Goal: Information Seeking & Learning: Learn about a topic

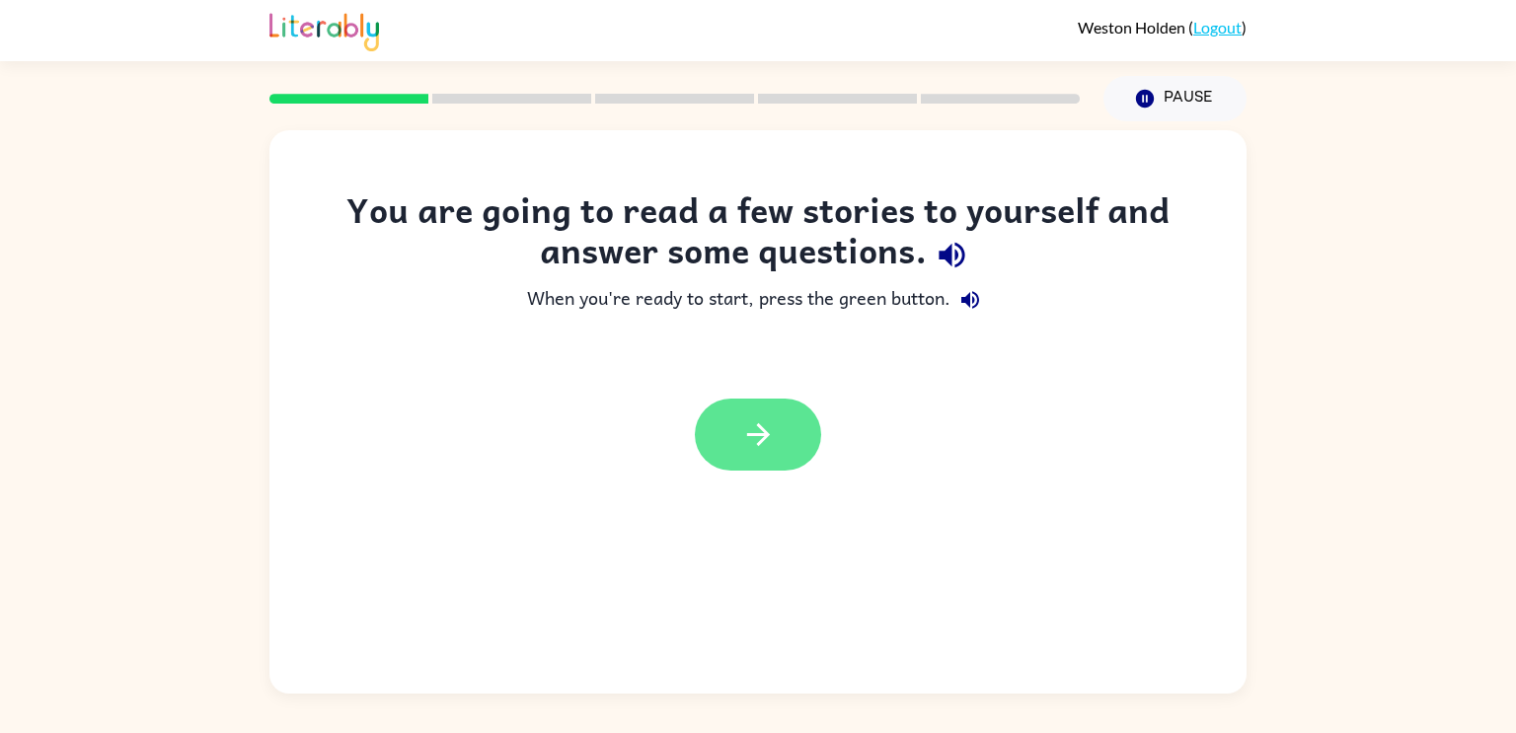
click at [787, 433] on button "button" at bounding box center [758, 435] width 126 height 72
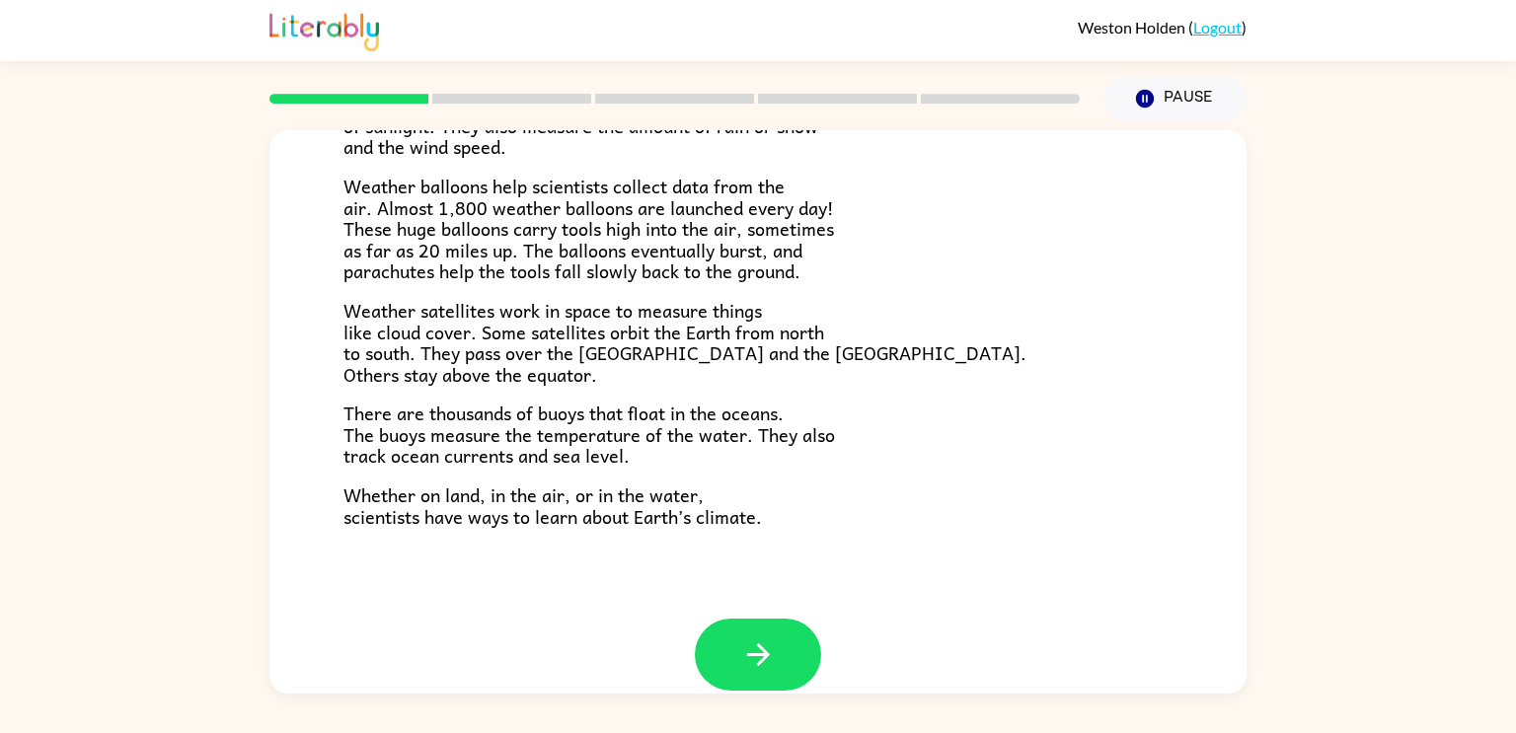
scroll to position [552, 0]
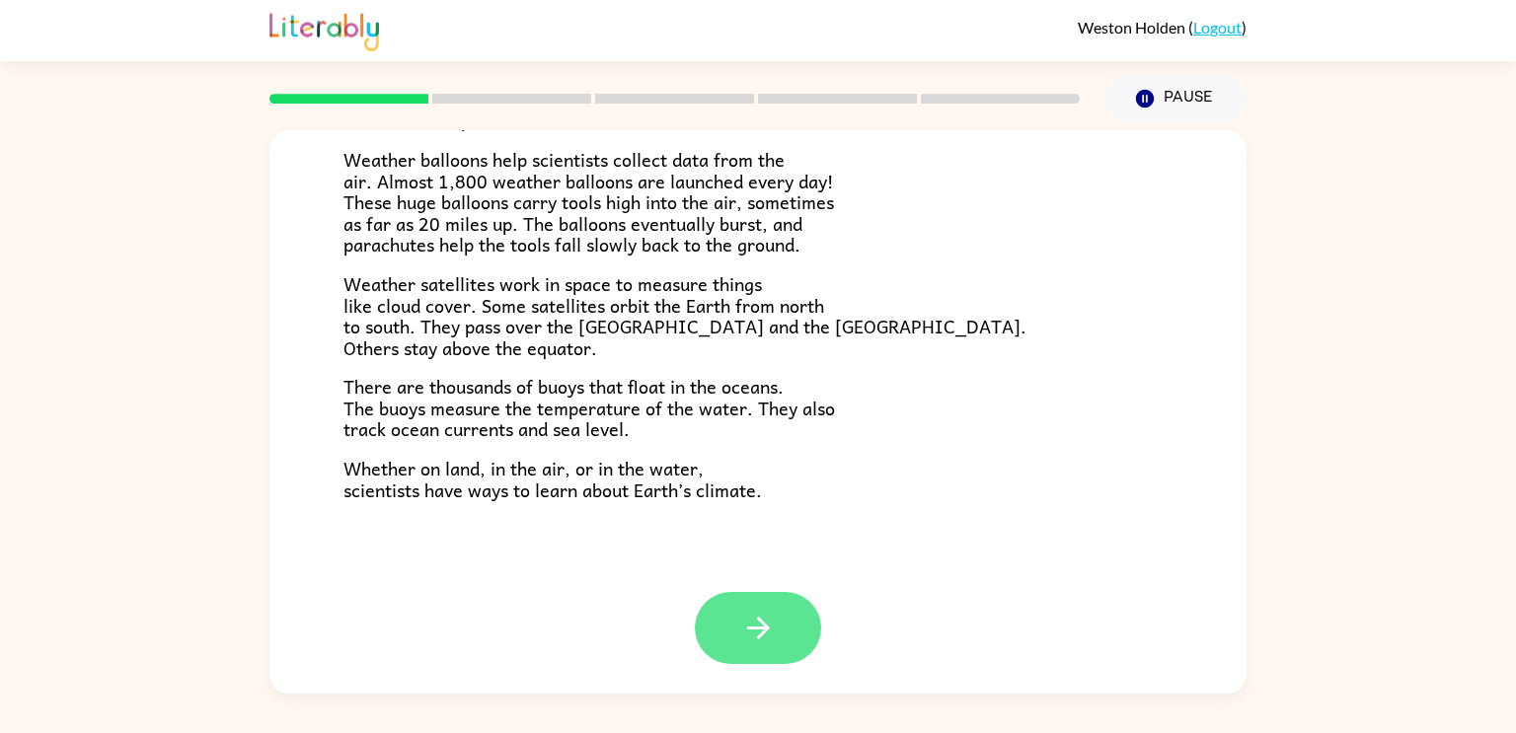
click at [742, 650] on button "button" at bounding box center [758, 628] width 126 height 72
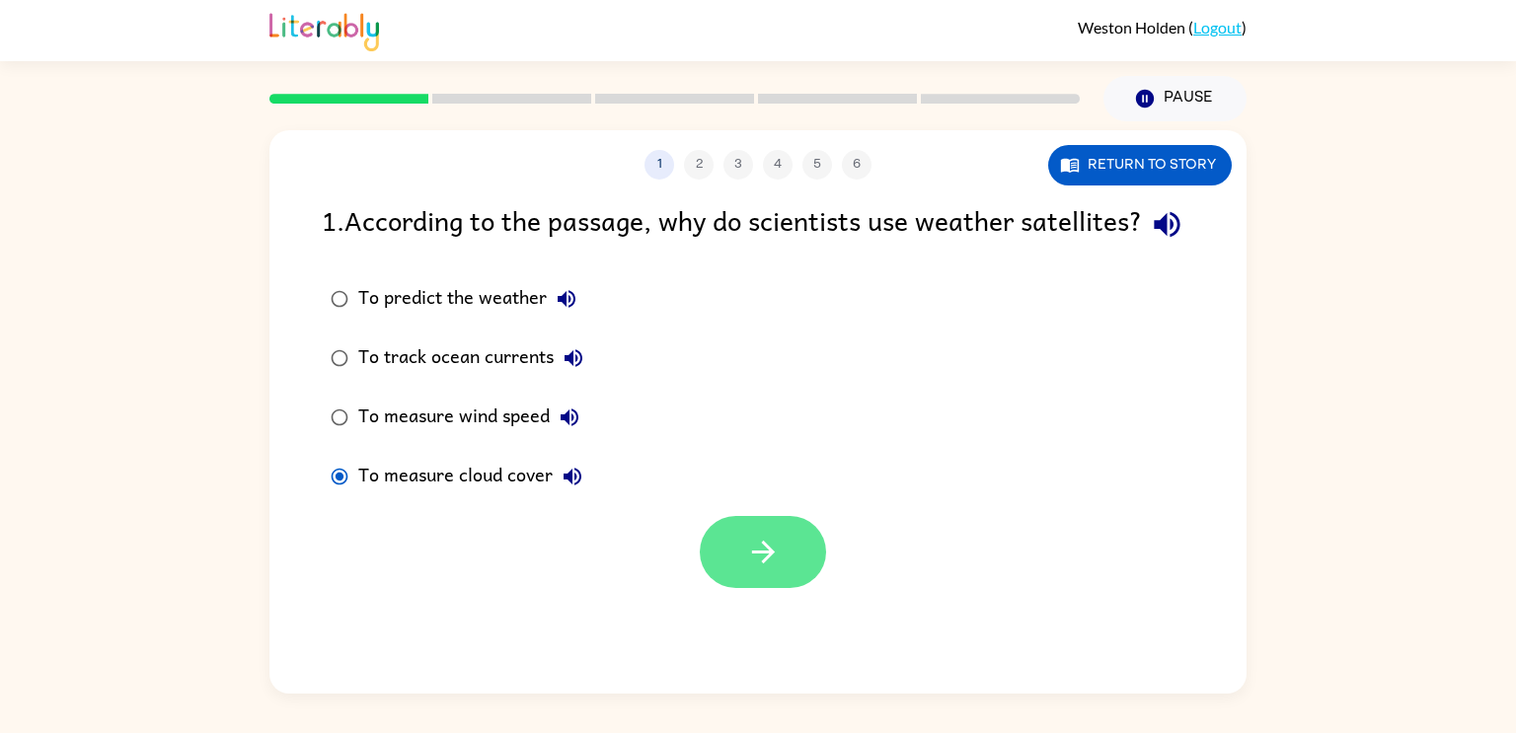
click at [795, 588] on button "button" at bounding box center [763, 552] width 126 height 72
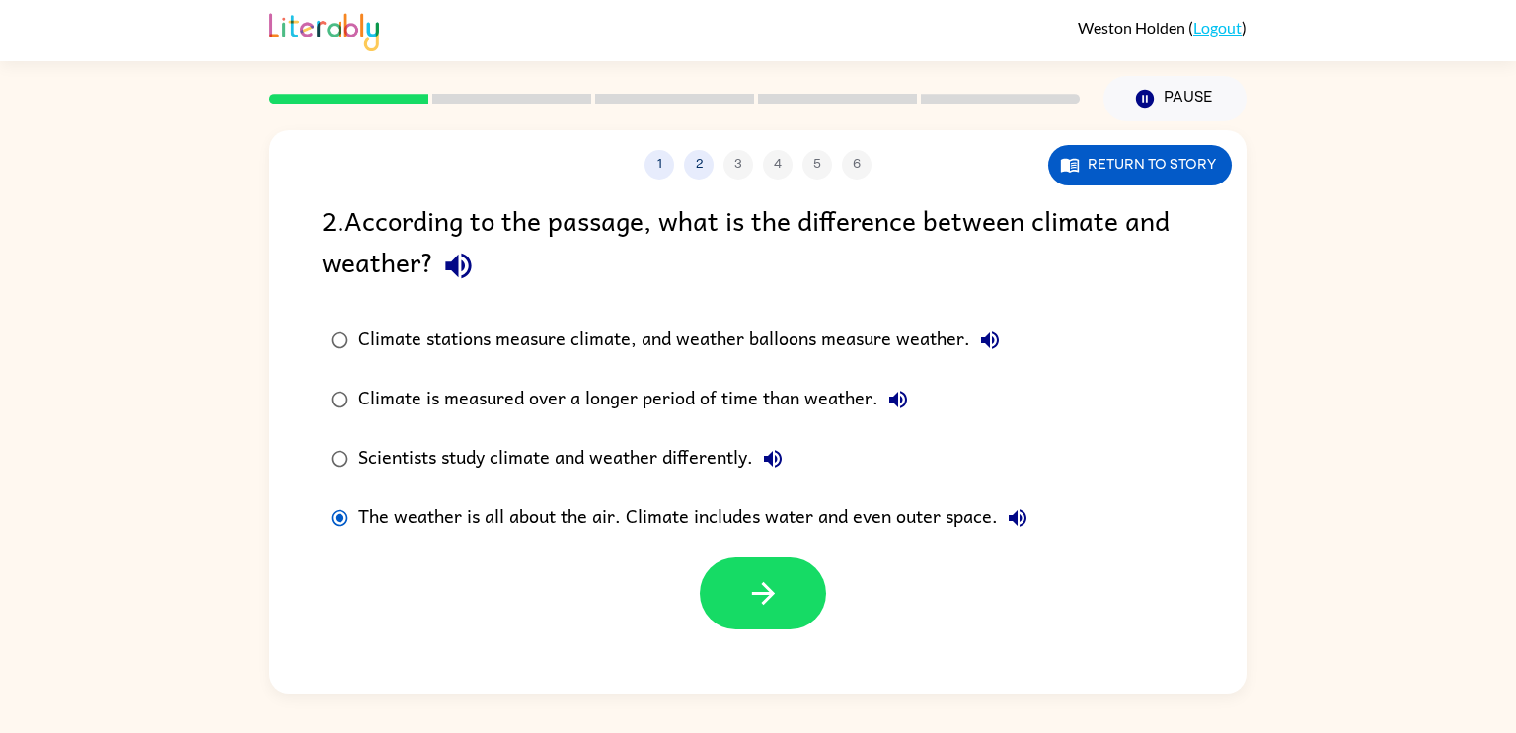
click at [827, 591] on div at bounding box center [757, 589] width 977 height 82
click at [761, 608] on icon "button" at bounding box center [763, 593] width 35 height 35
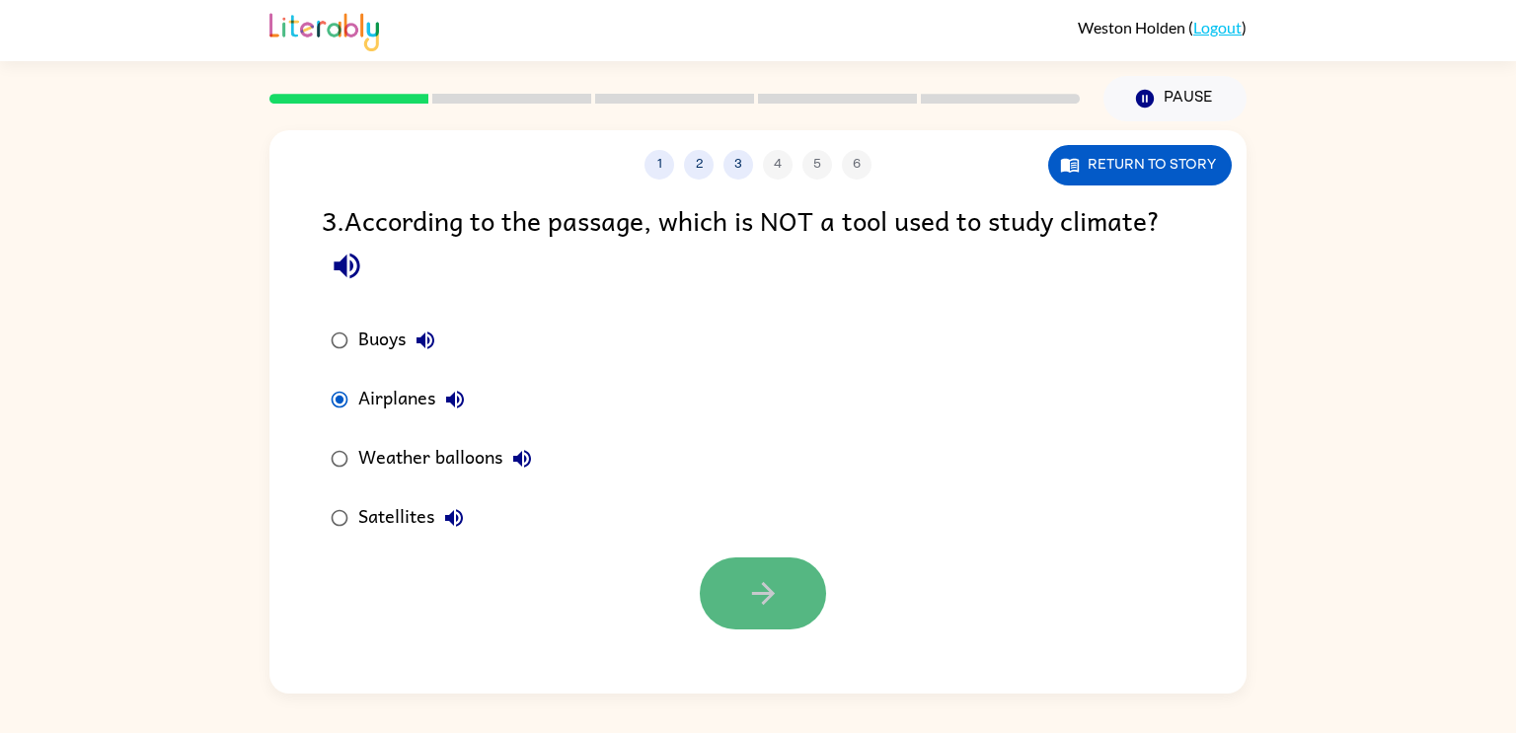
click at [771, 603] on icon "button" at bounding box center [763, 593] width 35 height 35
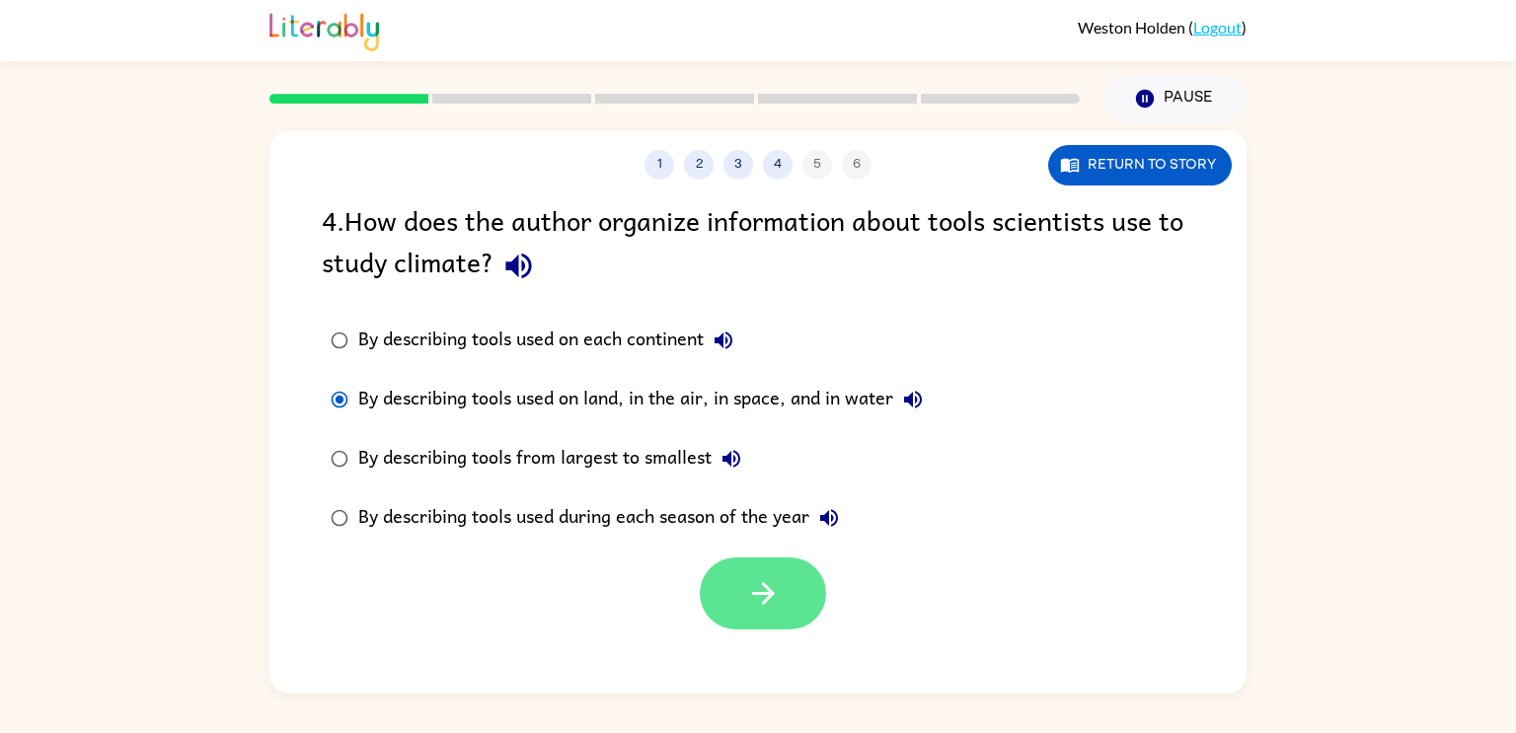
click at [796, 582] on button "button" at bounding box center [763, 594] width 126 height 72
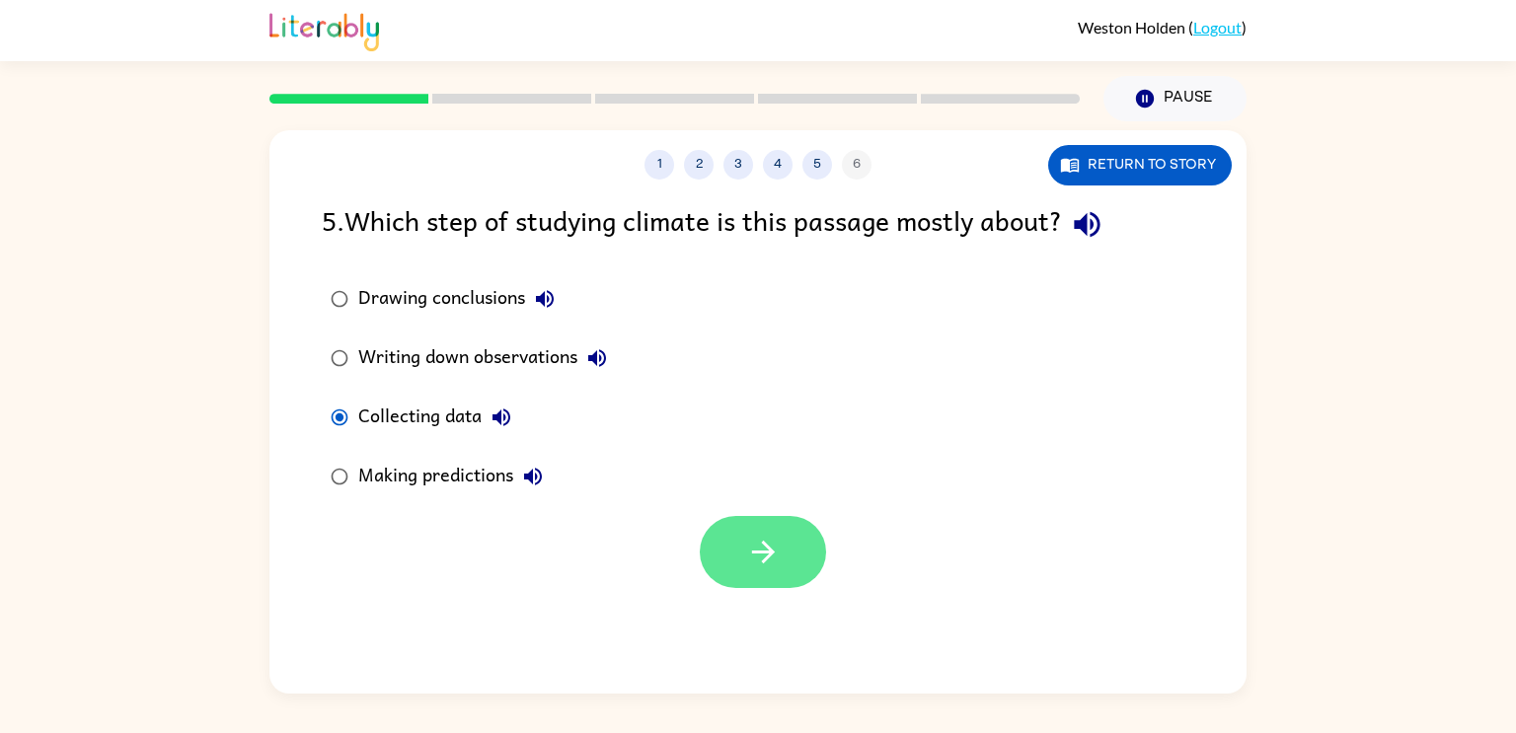
click at [722, 524] on button "button" at bounding box center [763, 552] width 126 height 72
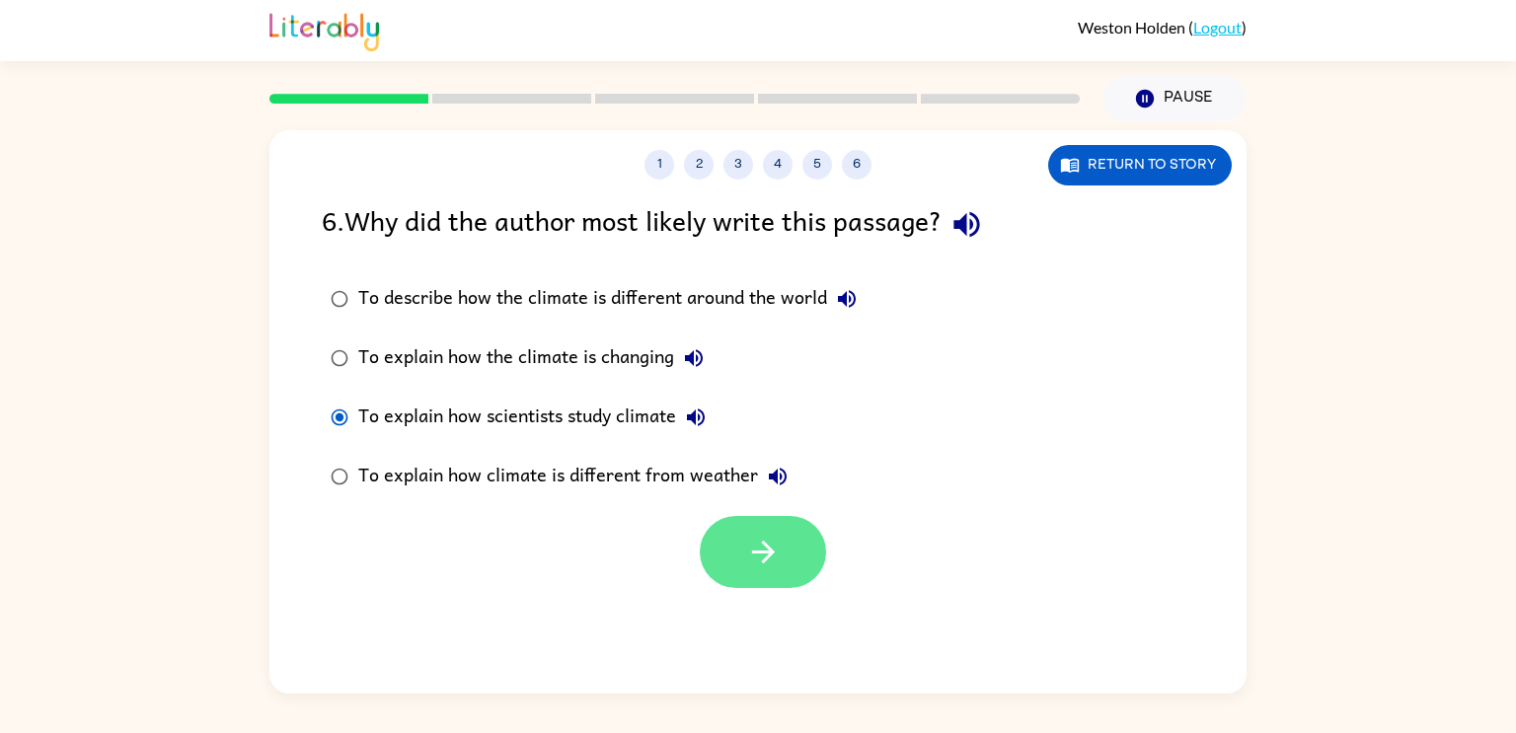
click at [730, 530] on button "button" at bounding box center [763, 552] width 126 height 72
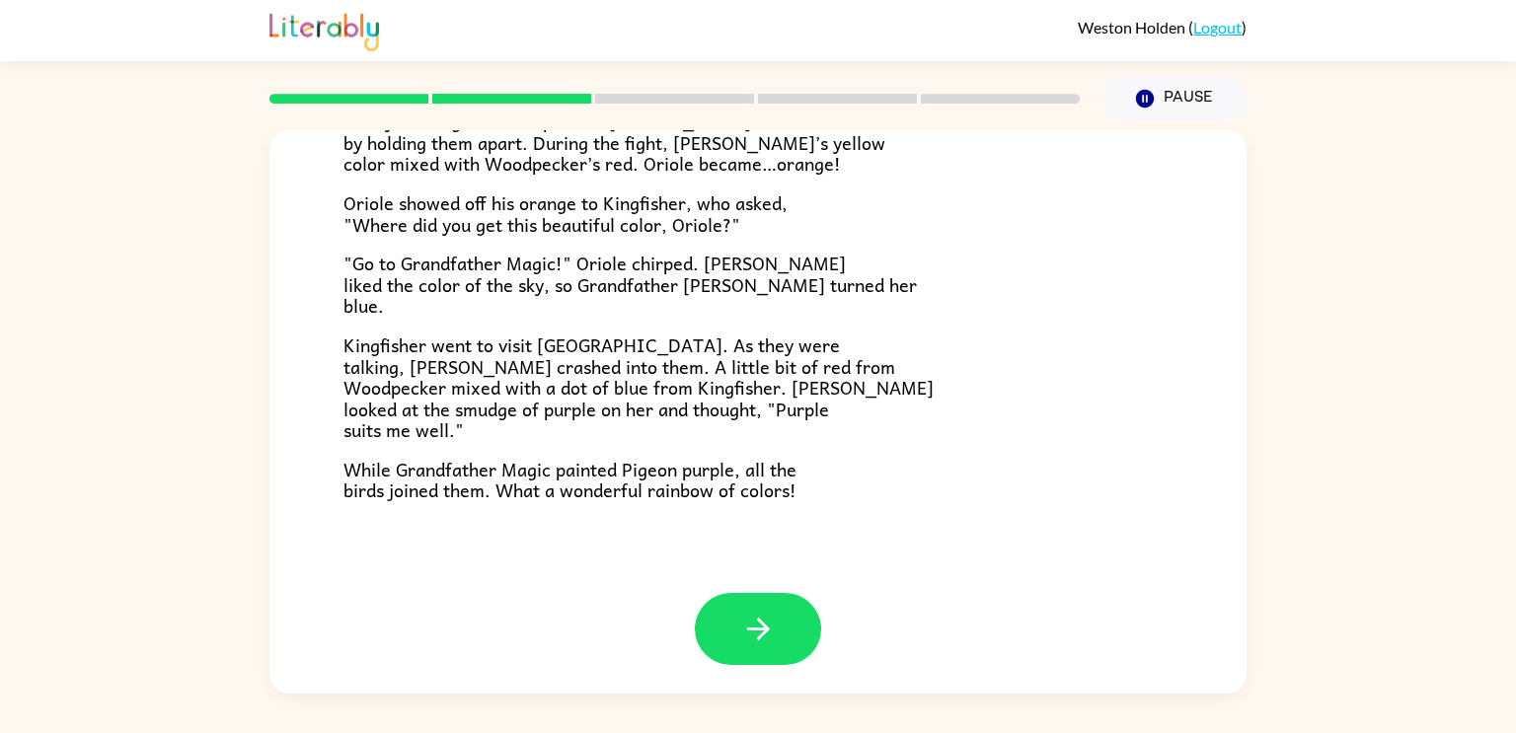
scroll to position [509, 0]
click at [749, 612] on icon "button" at bounding box center [758, 628] width 35 height 35
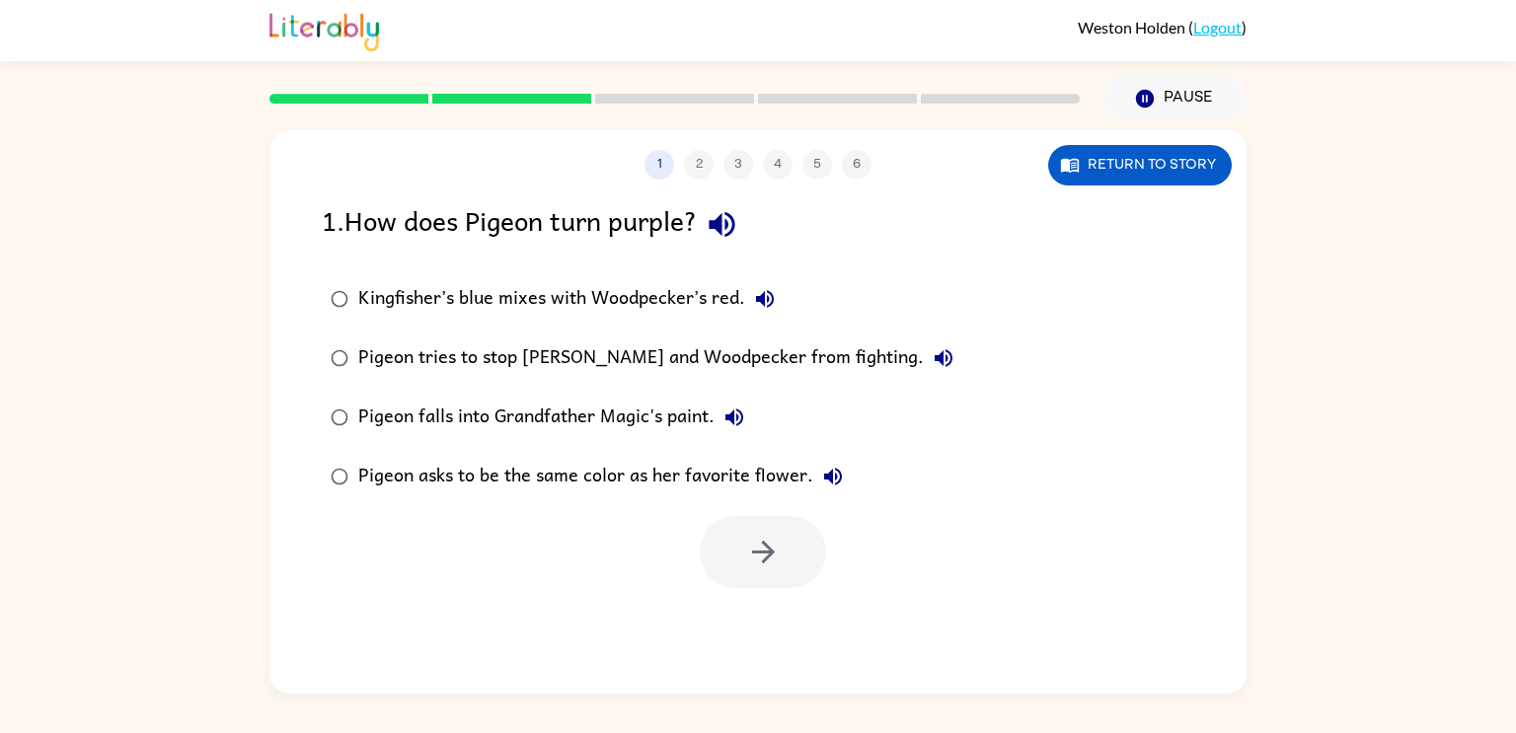
scroll to position [0, 0]
click at [766, 559] on icon "button" at bounding box center [762, 552] width 23 height 23
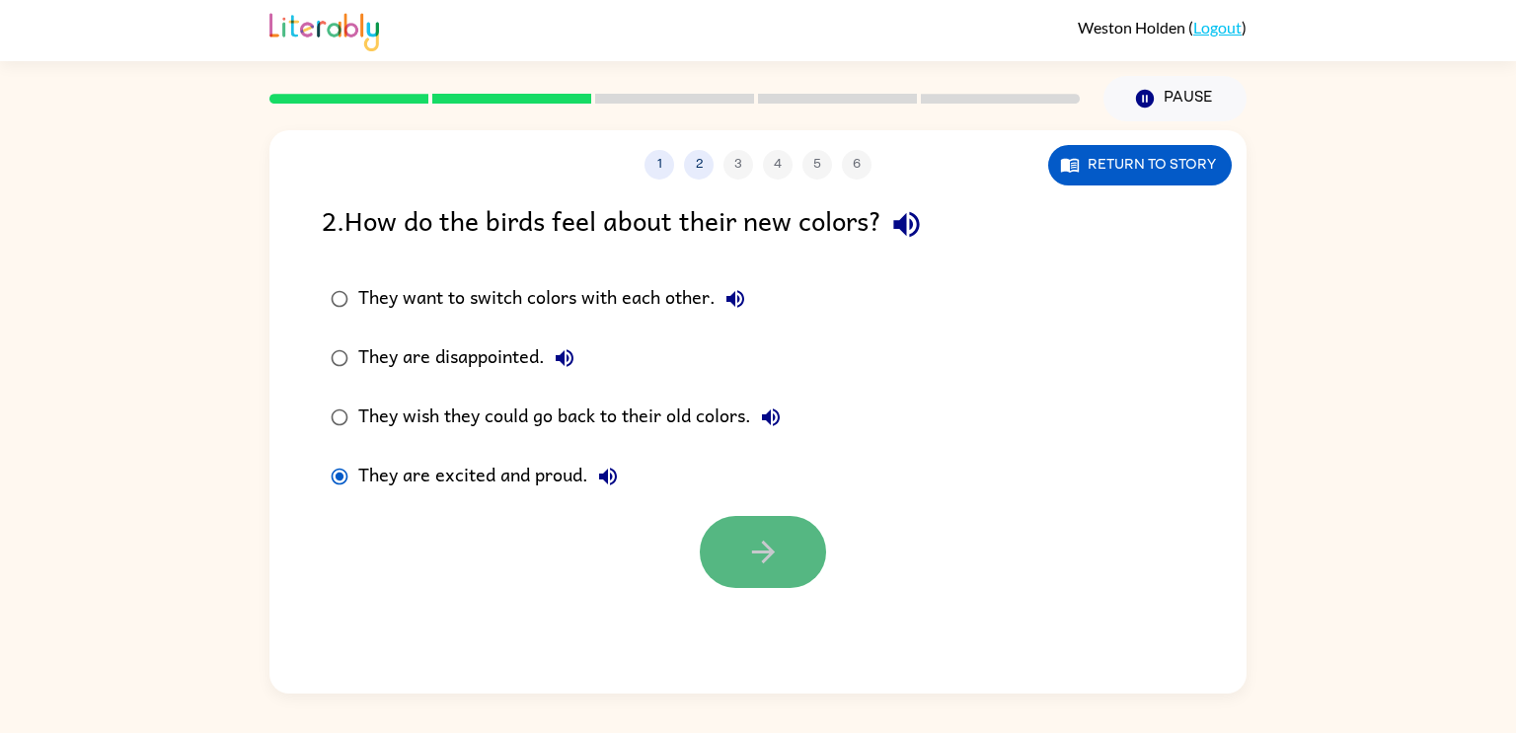
click at [729, 545] on button "button" at bounding box center [763, 552] width 126 height 72
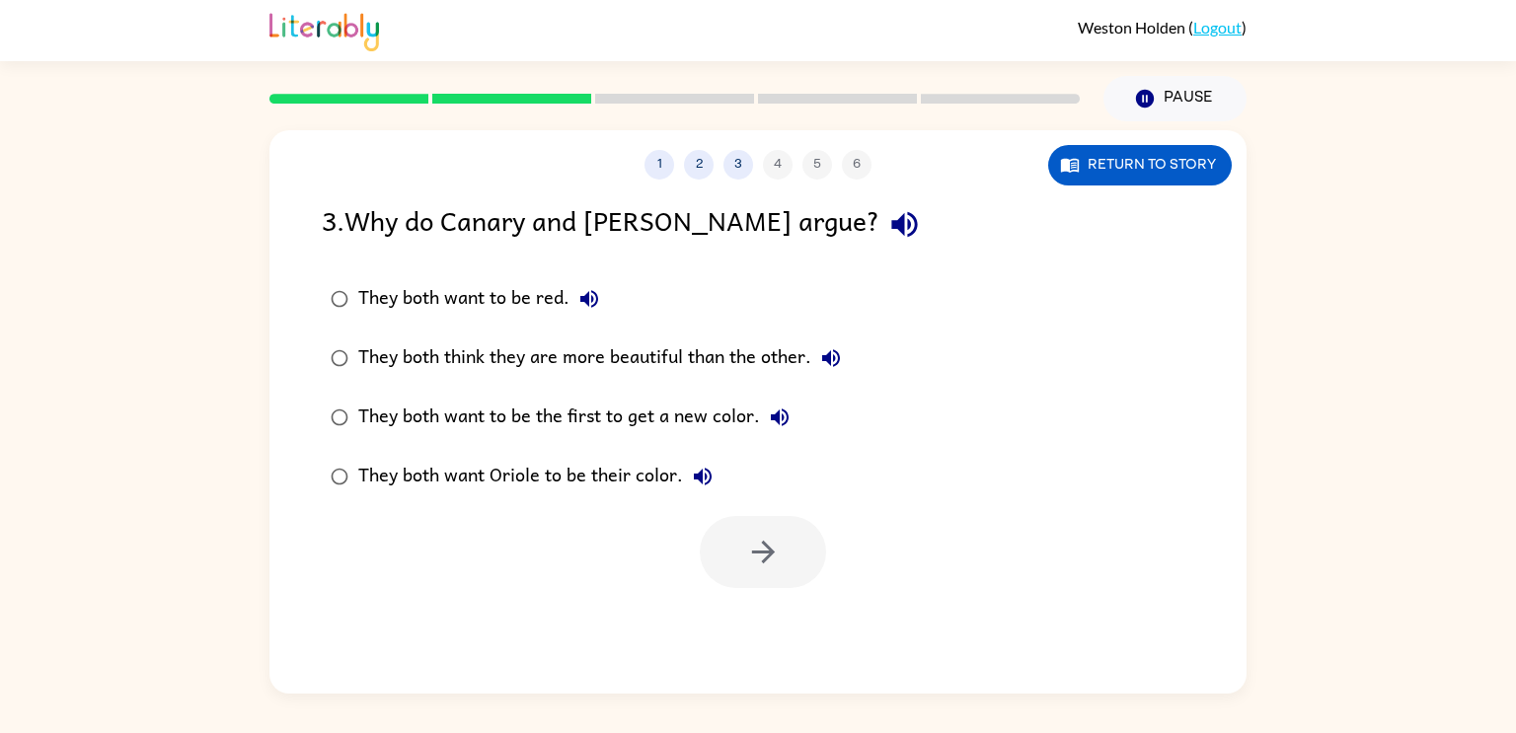
click at [438, 362] on div "They both think they are more beautiful than the other." at bounding box center [604, 358] width 492 height 39
click at [740, 522] on button "button" at bounding box center [763, 552] width 126 height 72
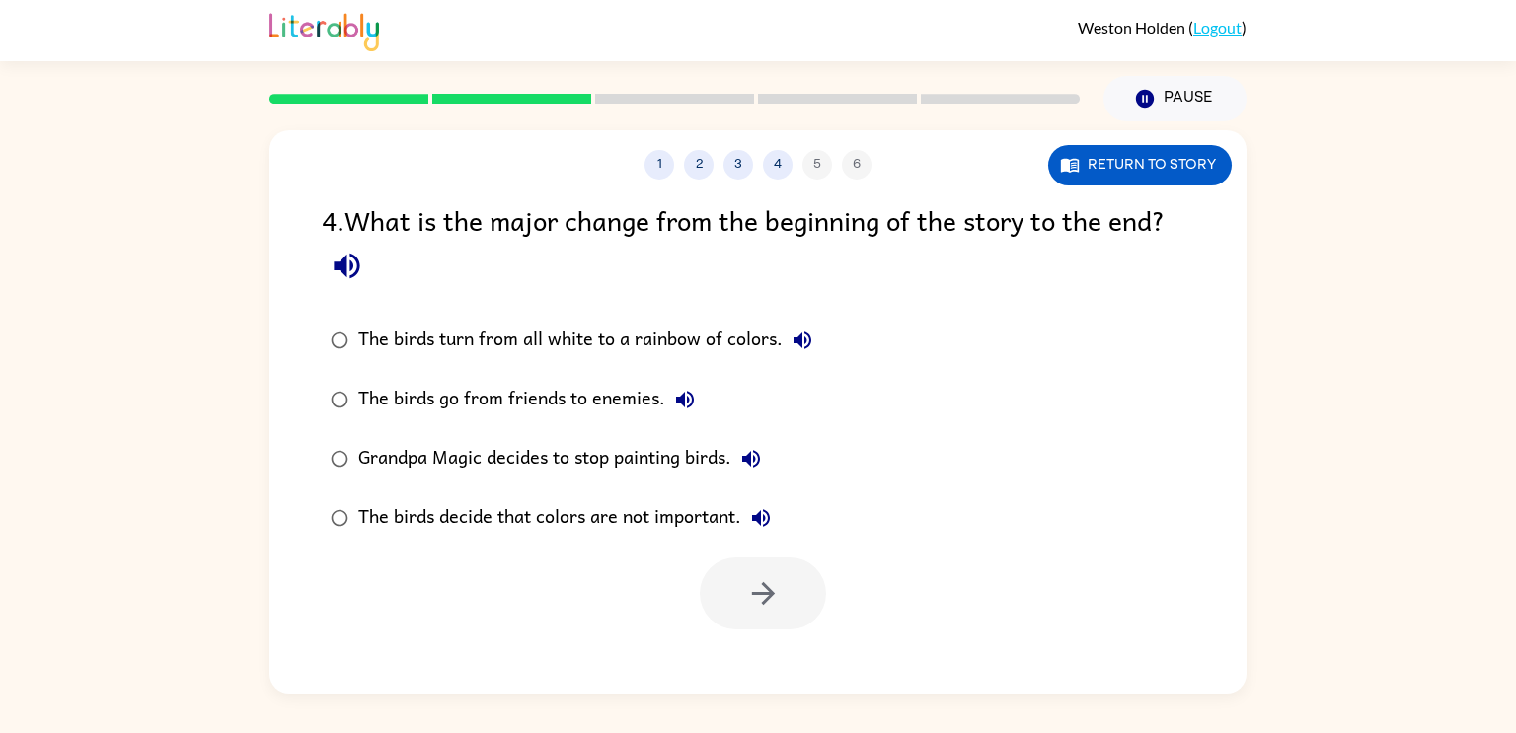
click at [506, 388] on div "The birds go from friends to enemies." at bounding box center [531, 399] width 346 height 39
click at [784, 590] on button "button" at bounding box center [763, 594] width 126 height 72
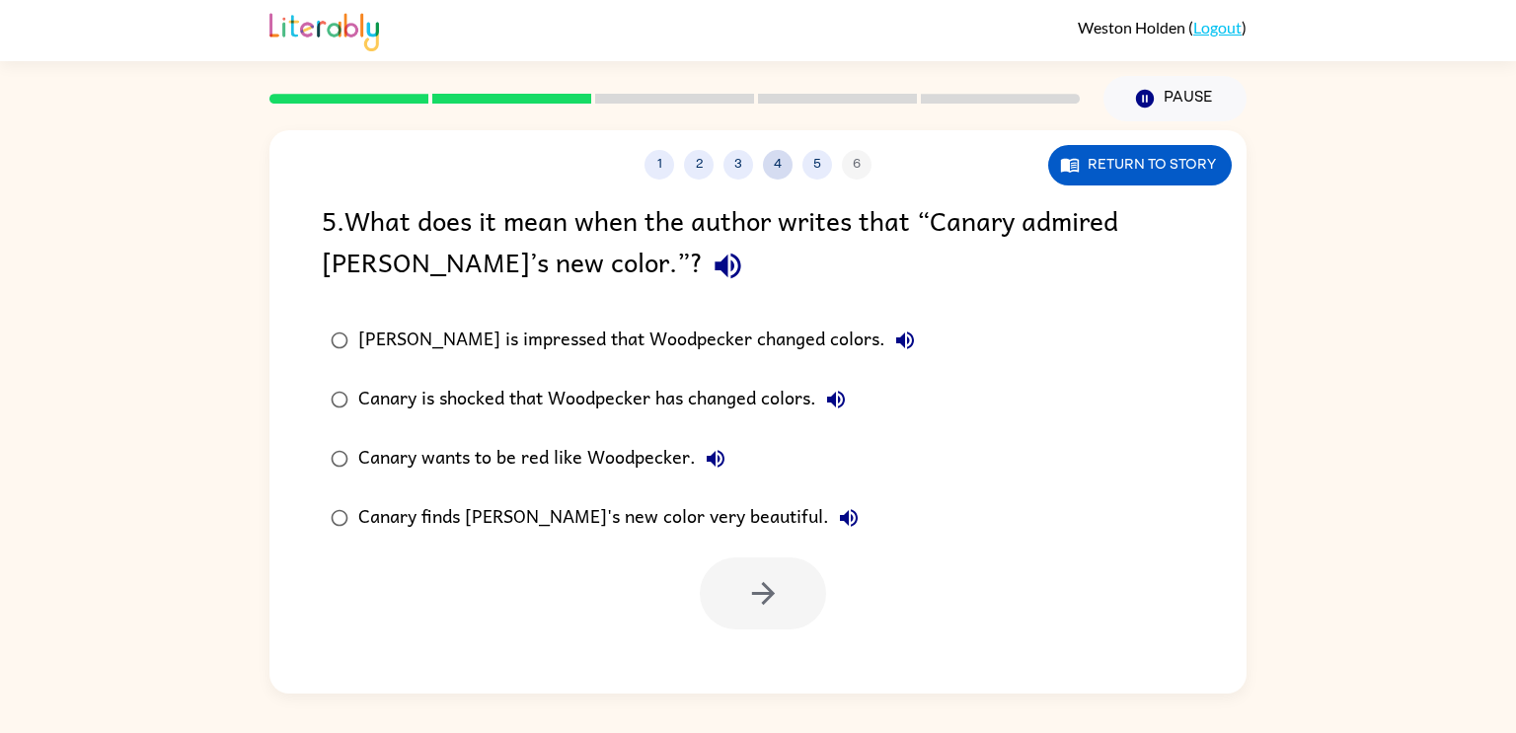
click at [776, 156] on button "4" at bounding box center [778, 165] width 30 height 30
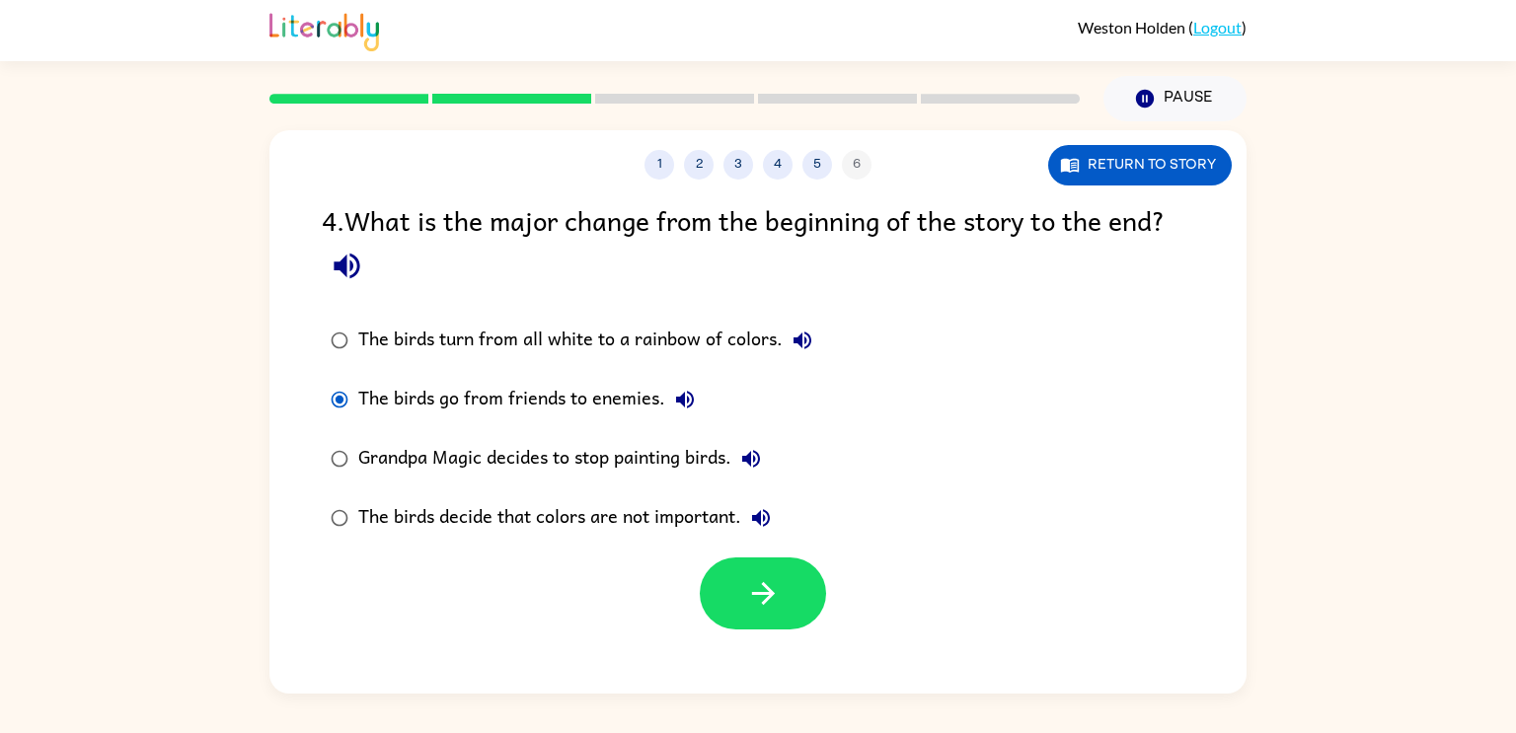
click at [511, 341] on div "The birds turn from all white to a rainbow of colors." at bounding box center [590, 340] width 464 height 39
click at [779, 619] on button "button" at bounding box center [763, 594] width 126 height 72
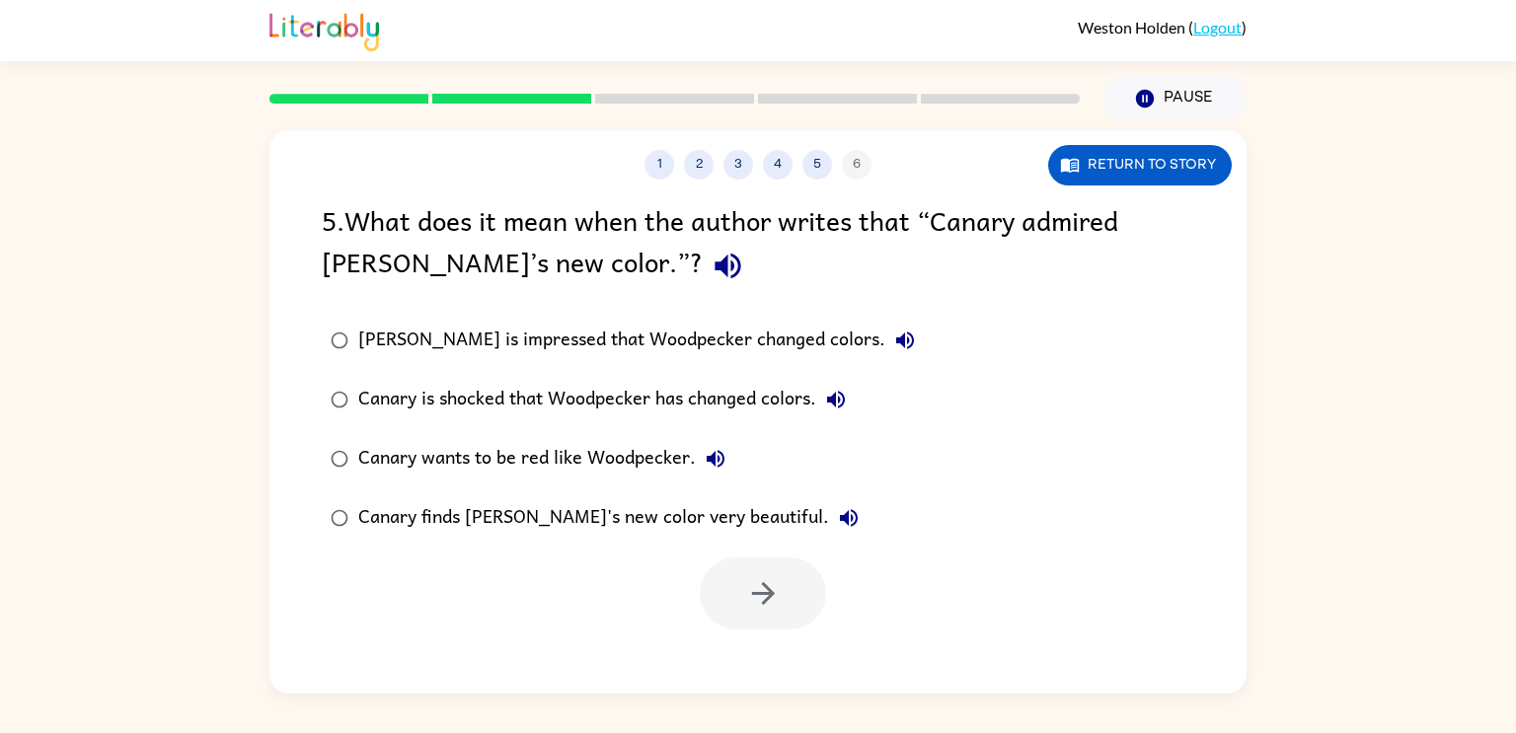
click at [432, 529] on div "Canary finds [PERSON_NAME]'s new color very beautiful." at bounding box center [613, 517] width 510 height 39
click at [731, 613] on button "button" at bounding box center [763, 594] width 126 height 72
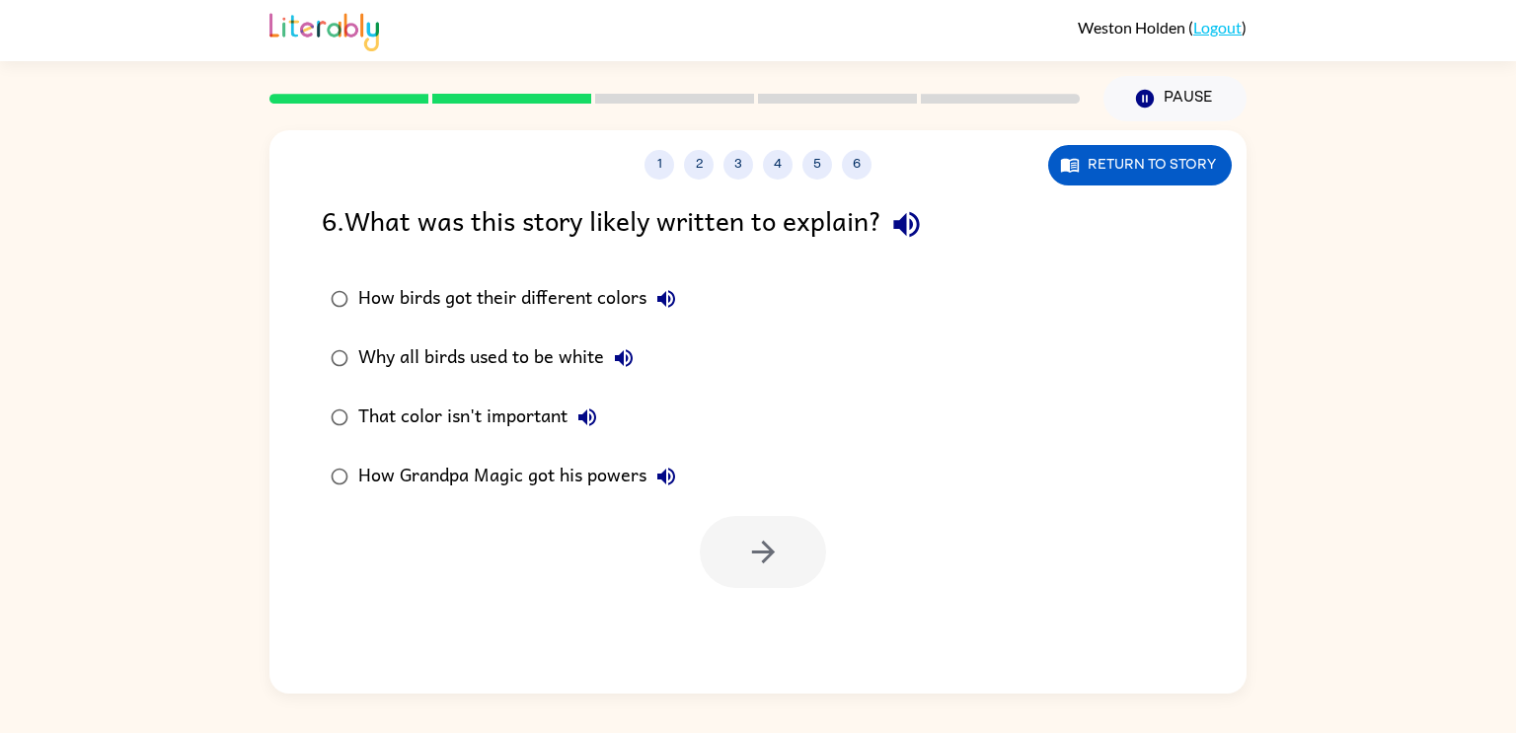
click at [419, 430] on div "That color isn't important" at bounding box center [482, 417] width 249 height 39
click at [748, 538] on icon "button" at bounding box center [763, 552] width 35 height 35
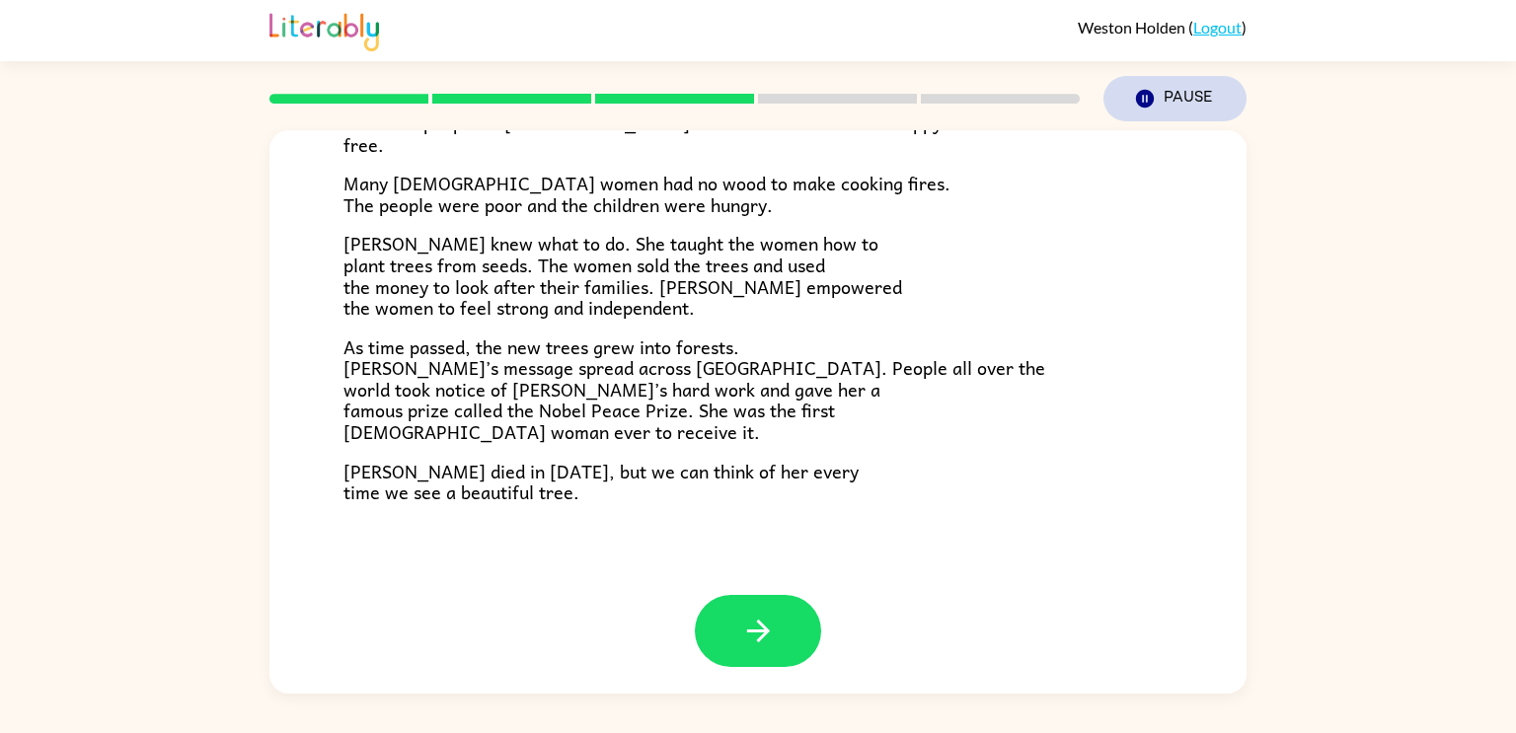
scroll to position [555, 0]
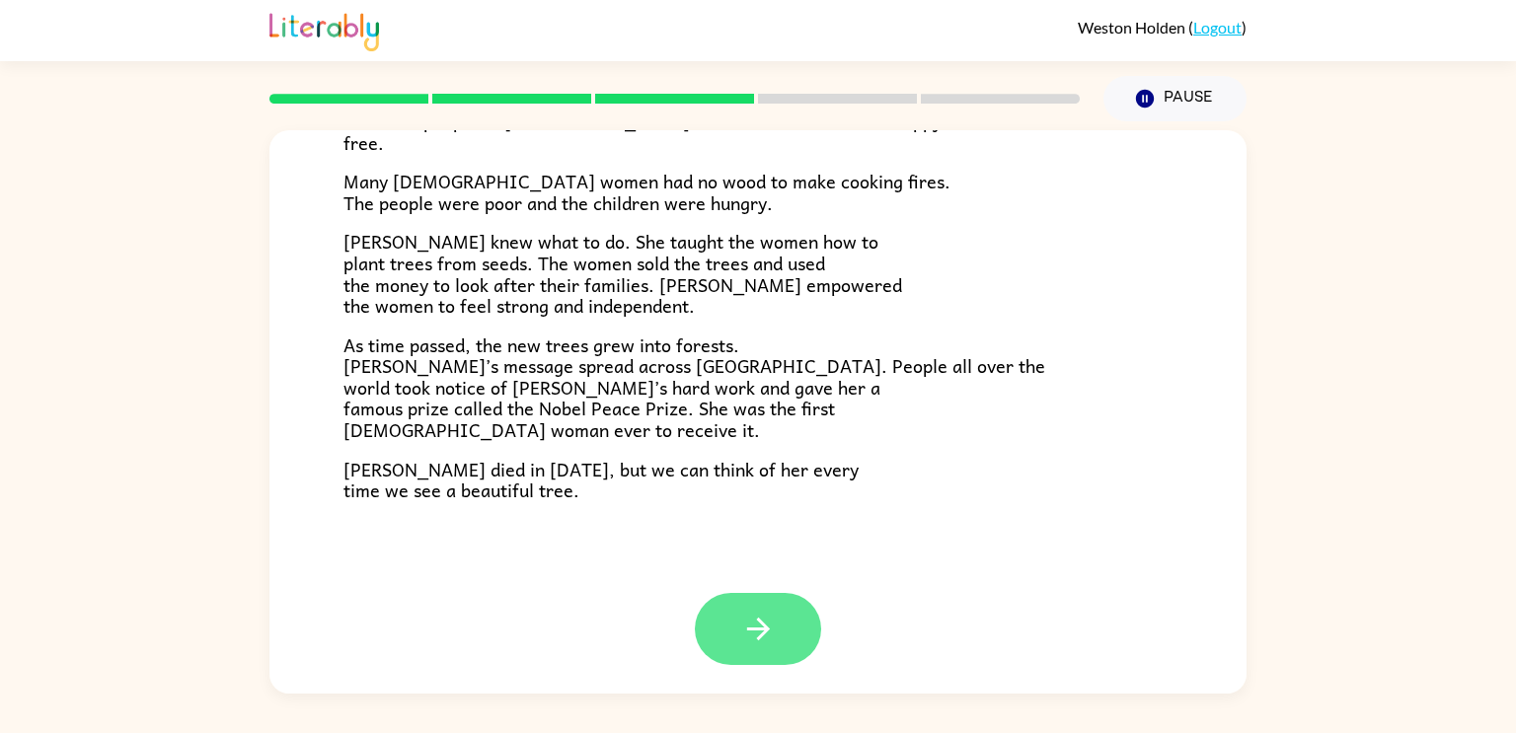
click at [757, 614] on icon "button" at bounding box center [758, 629] width 35 height 35
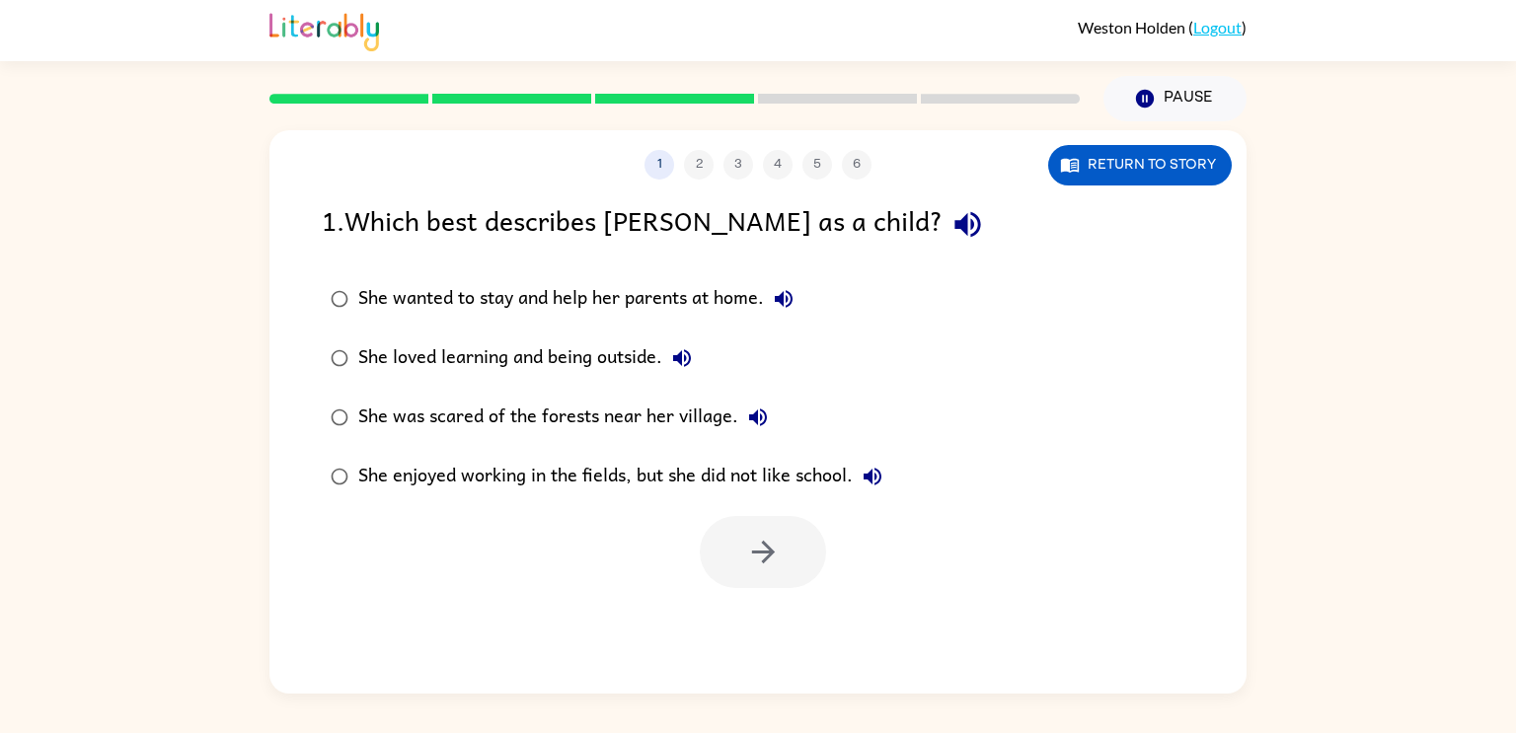
click at [610, 345] on div "She loved learning and being outside." at bounding box center [529, 358] width 343 height 39
click at [748, 528] on button "button" at bounding box center [763, 552] width 126 height 72
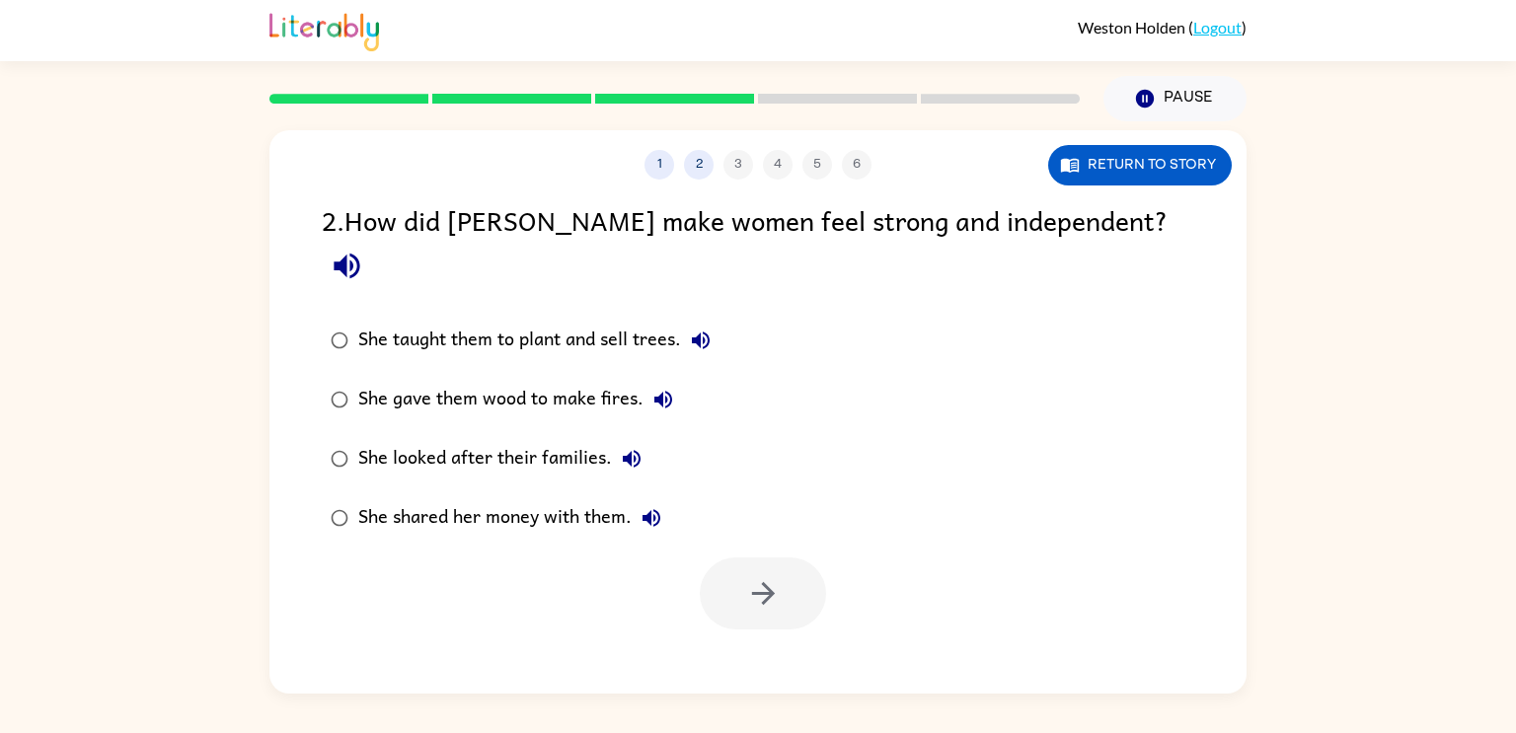
click at [522, 321] on div "She taught them to plant and sell trees." at bounding box center [539, 340] width 362 height 39
click at [772, 576] on icon "button" at bounding box center [763, 593] width 35 height 35
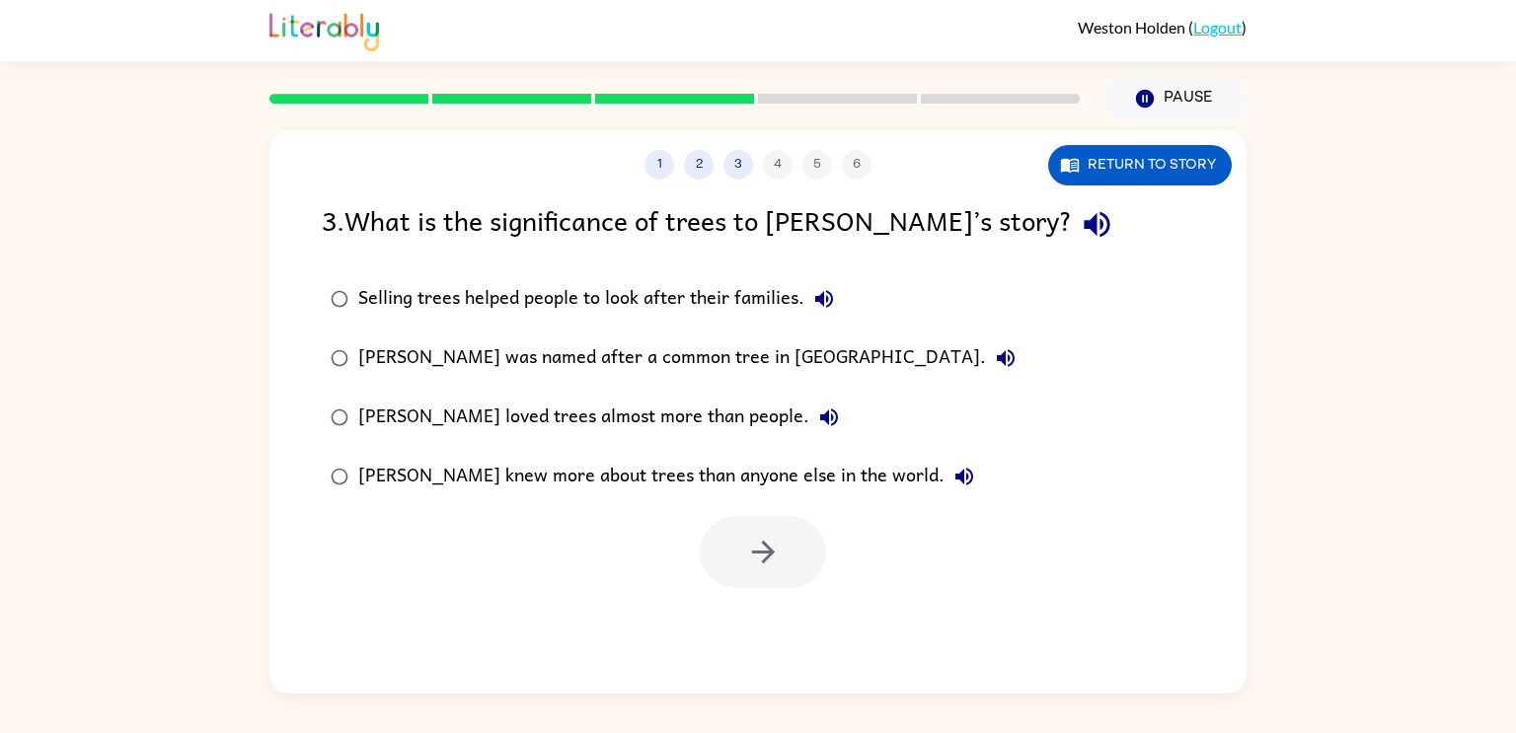
click at [575, 313] on div "Selling trees helped people to look after their families." at bounding box center [601, 298] width 486 height 39
click at [767, 575] on button "button" at bounding box center [763, 552] width 126 height 72
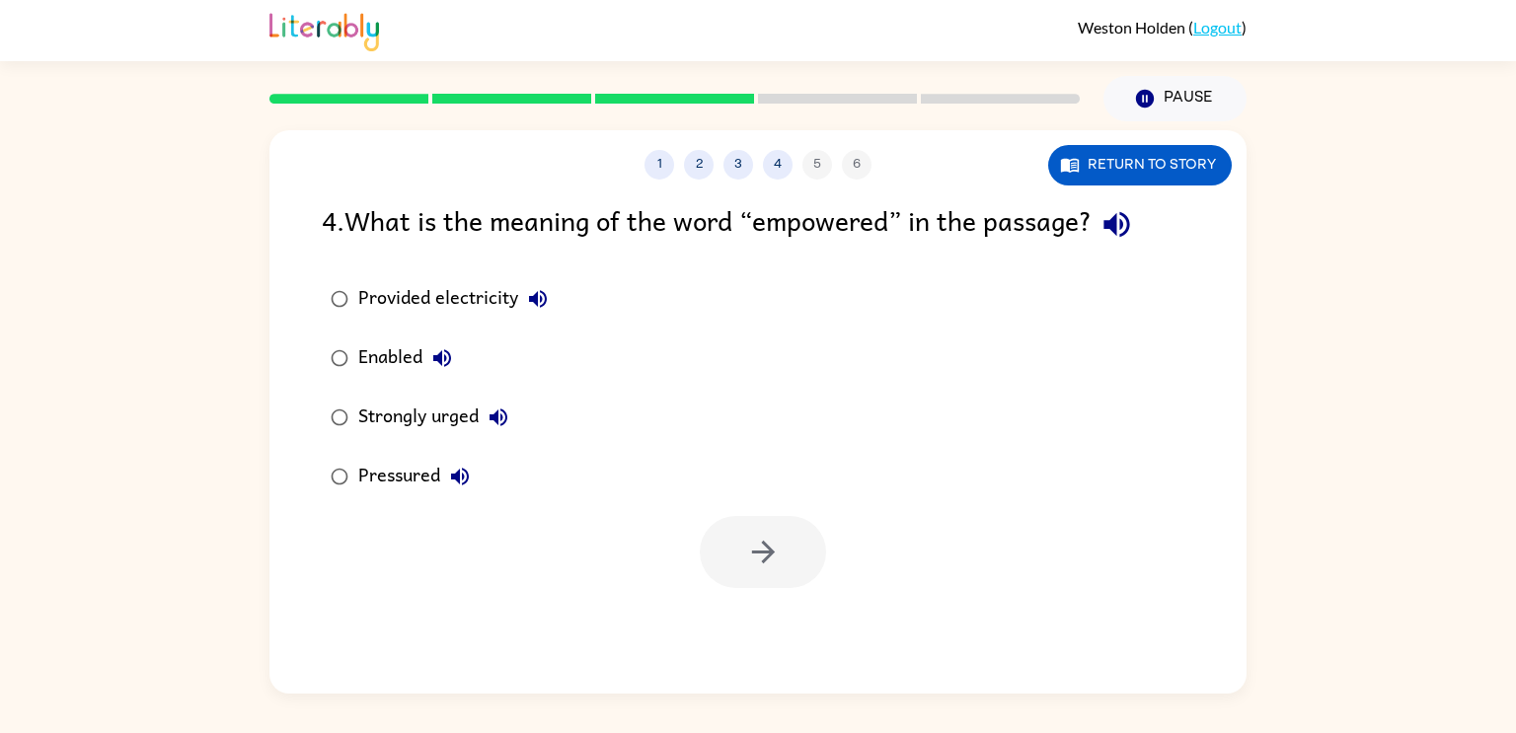
click at [406, 409] on div "Strongly urged" at bounding box center [438, 417] width 160 height 39
click at [754, 568] on icon "button" at bounding box center [763, 552] width 35 height 35
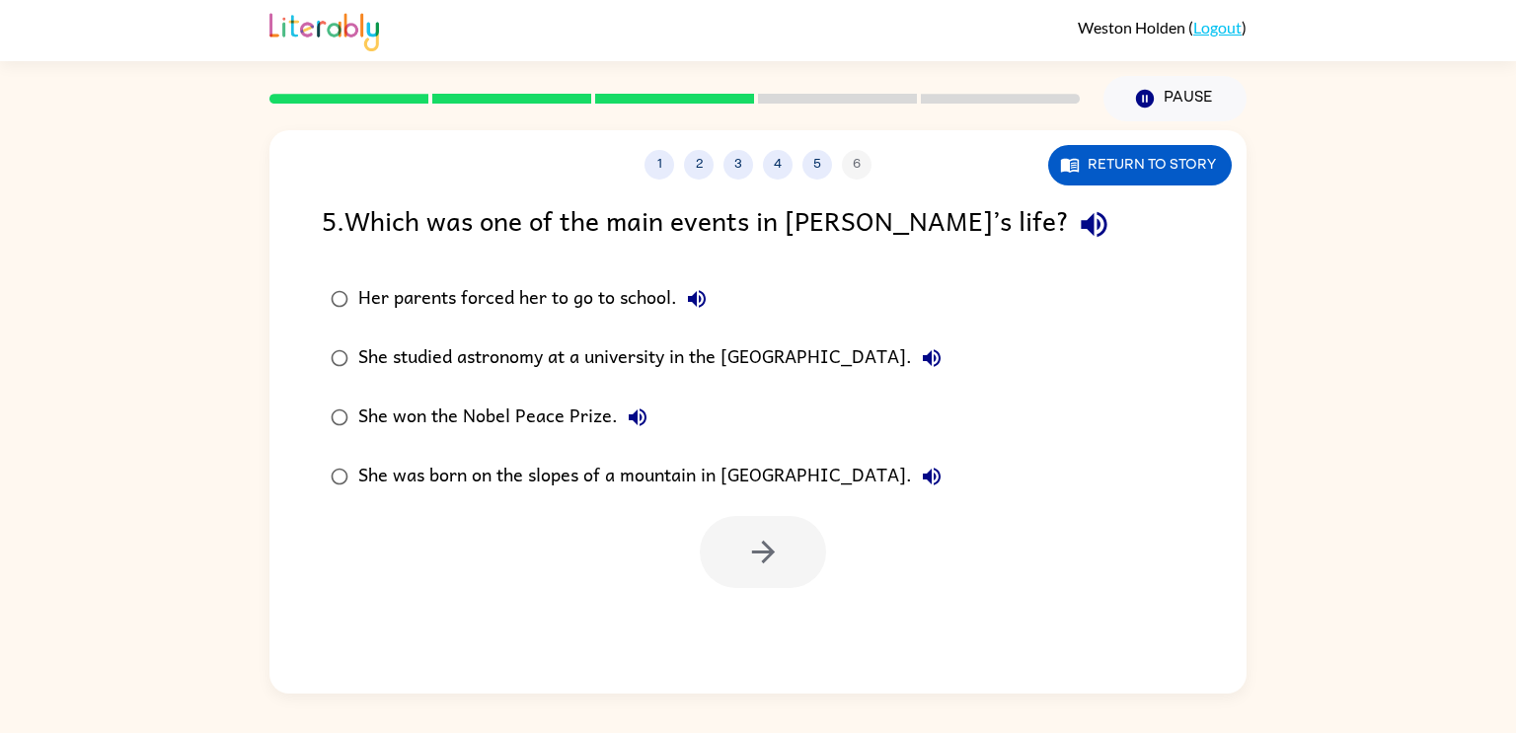
click at [469, 406] on div "She won the Nobel Peace Prize." at bounding box center [507, 417] width 299 height 39
click at [772, 550] on icon "button" at bounding box center [763, 552] width 35 height 35
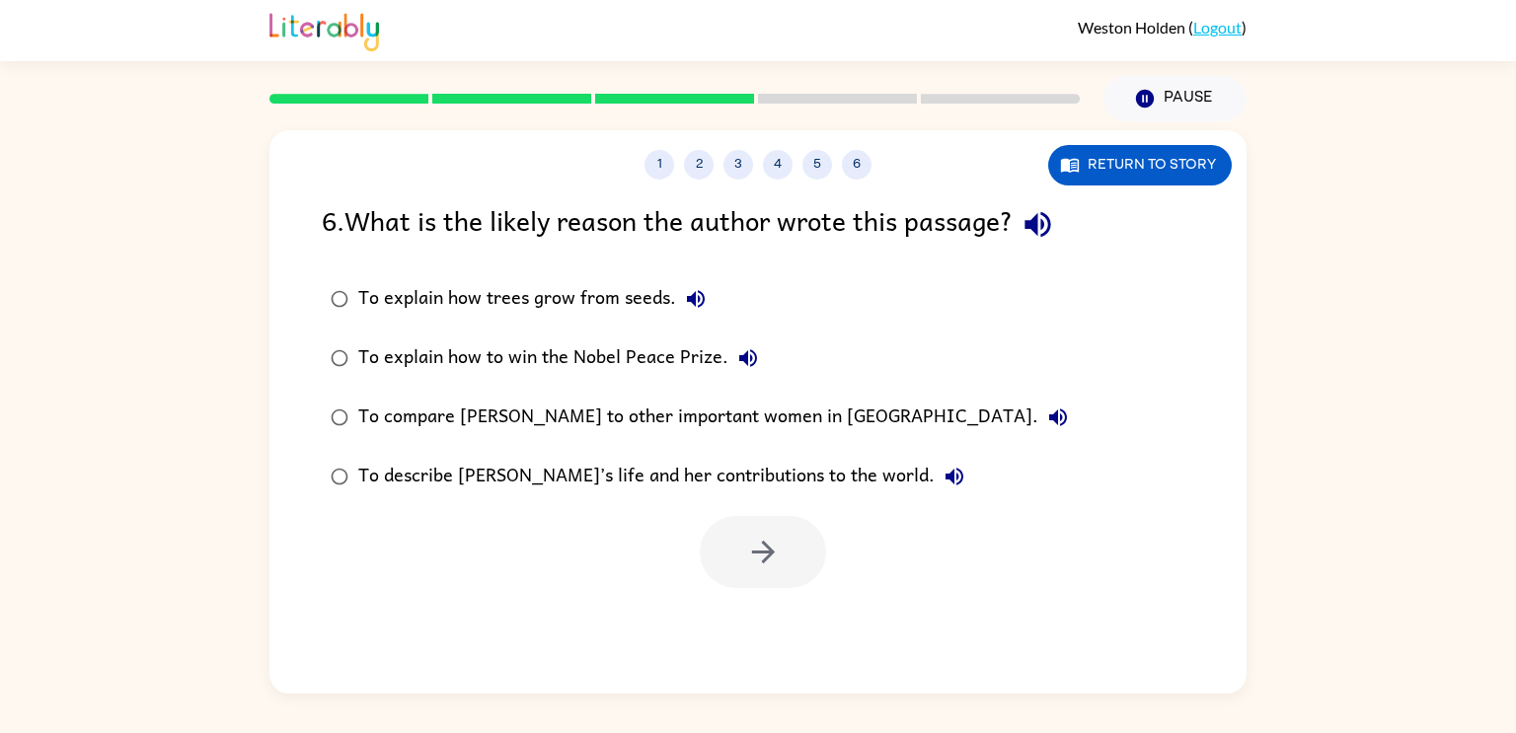
click at [566, 470] on div "To describe [PERSON_NAME]’s life and her contributions to the world." at bounding box center [666, 476] width 616 height 39
click at [768, 552] on icon "button" at bounding box center [762, 552] width 23 height 23
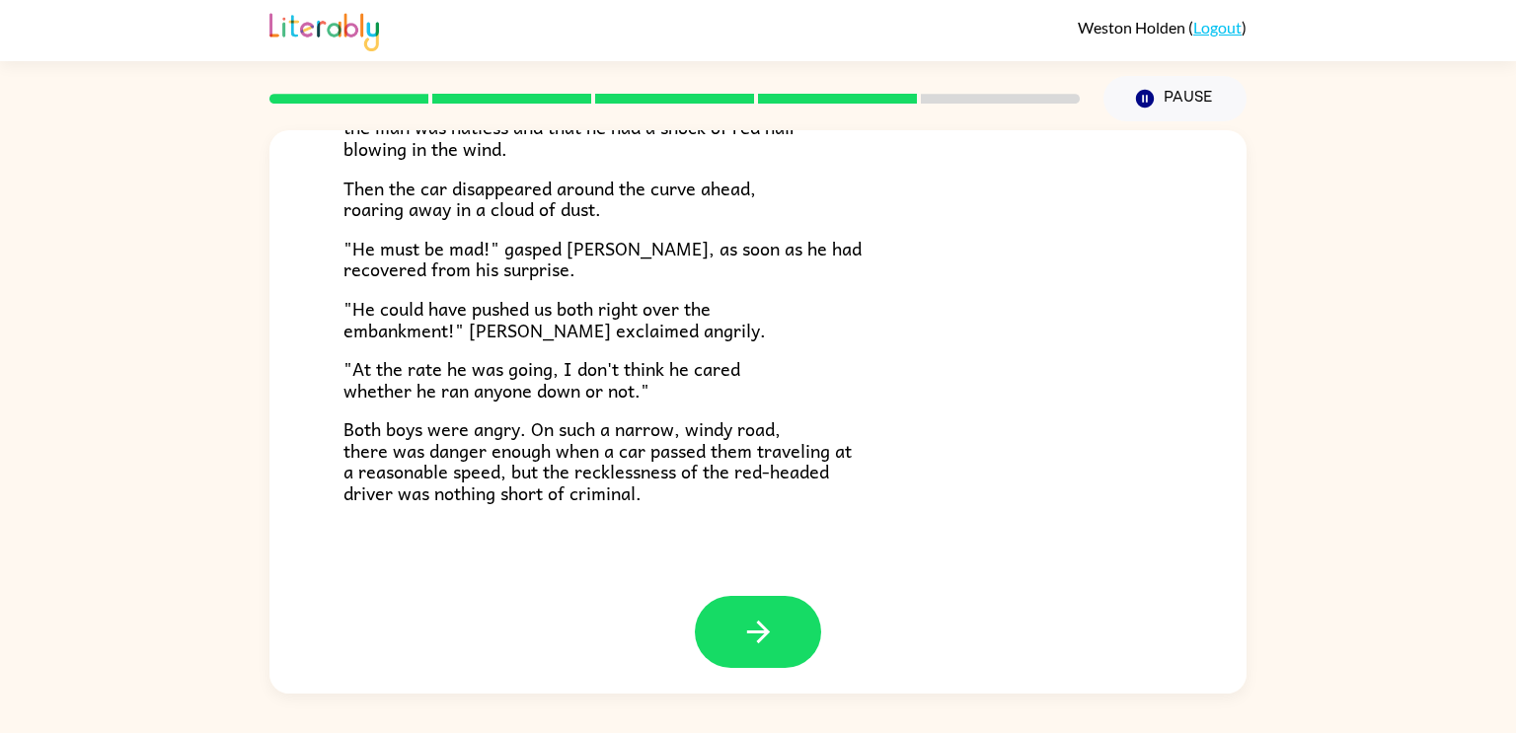
scroll to position [548, 0]
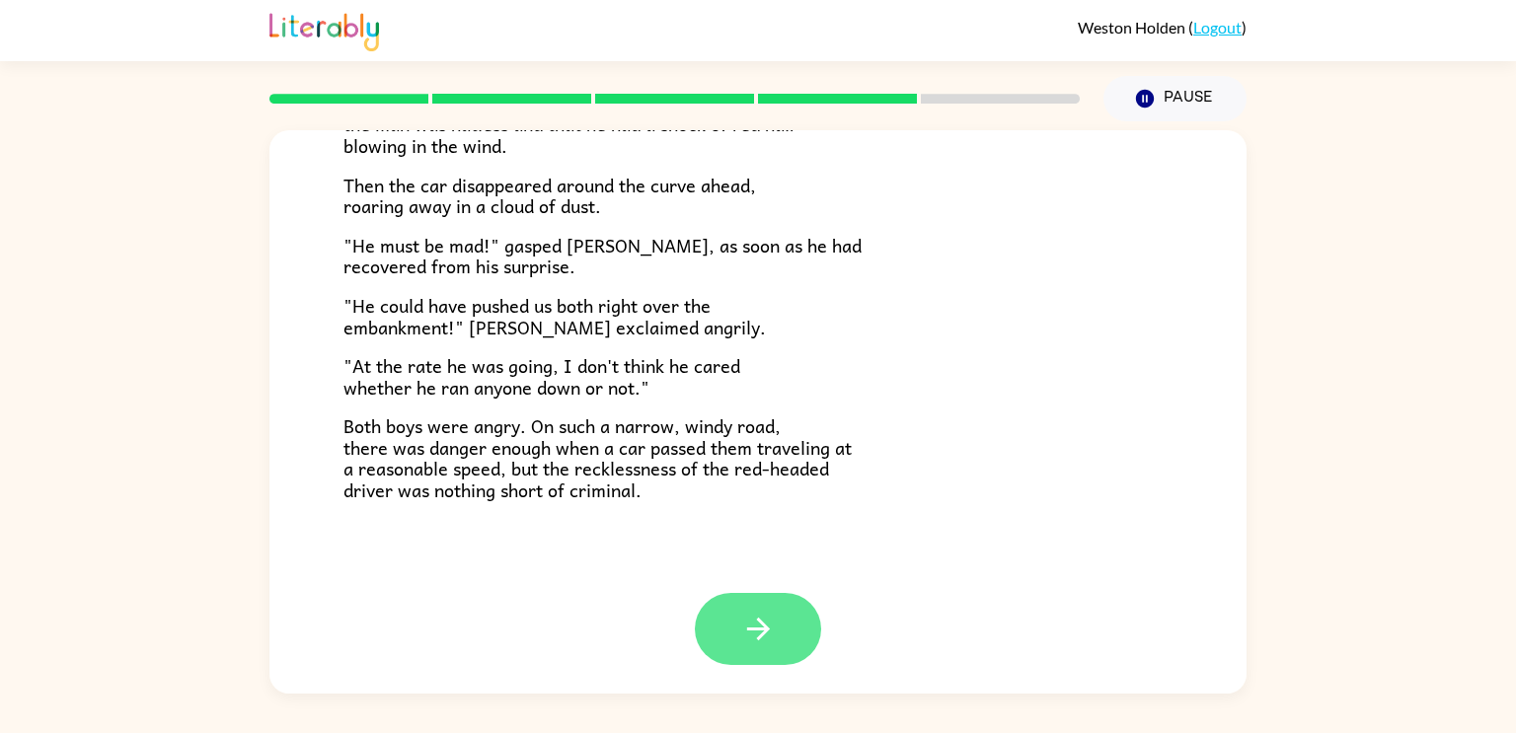
click at [749, 600] on button "button" at bounding box center [758, 629] width 126 height 72
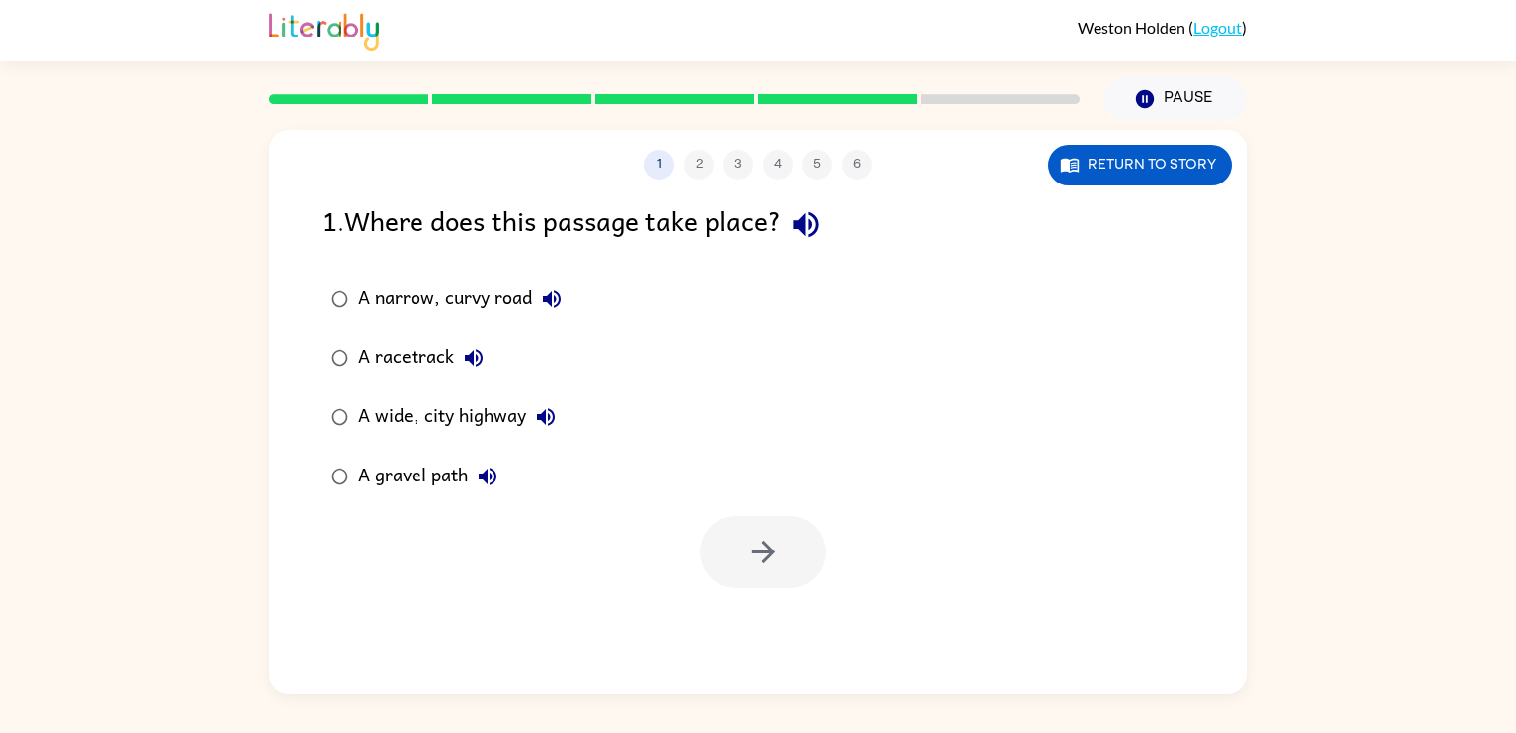
scroll to position [0, 0]
click at [419, 293] on div "A narrow, curvy road" at bounding box center [464, 298] width 213 height 39
click at [369, 468] on div "A gravel path" at bounding box center [432, 476] width 149 height 39
click at [395, 291] on div "A narrow, curvy road" at bounding box center [464, 298] width 213 height 39
click at [437, 470] on div "A gravel path" at bounding box center [432, 476] width 149 height 39
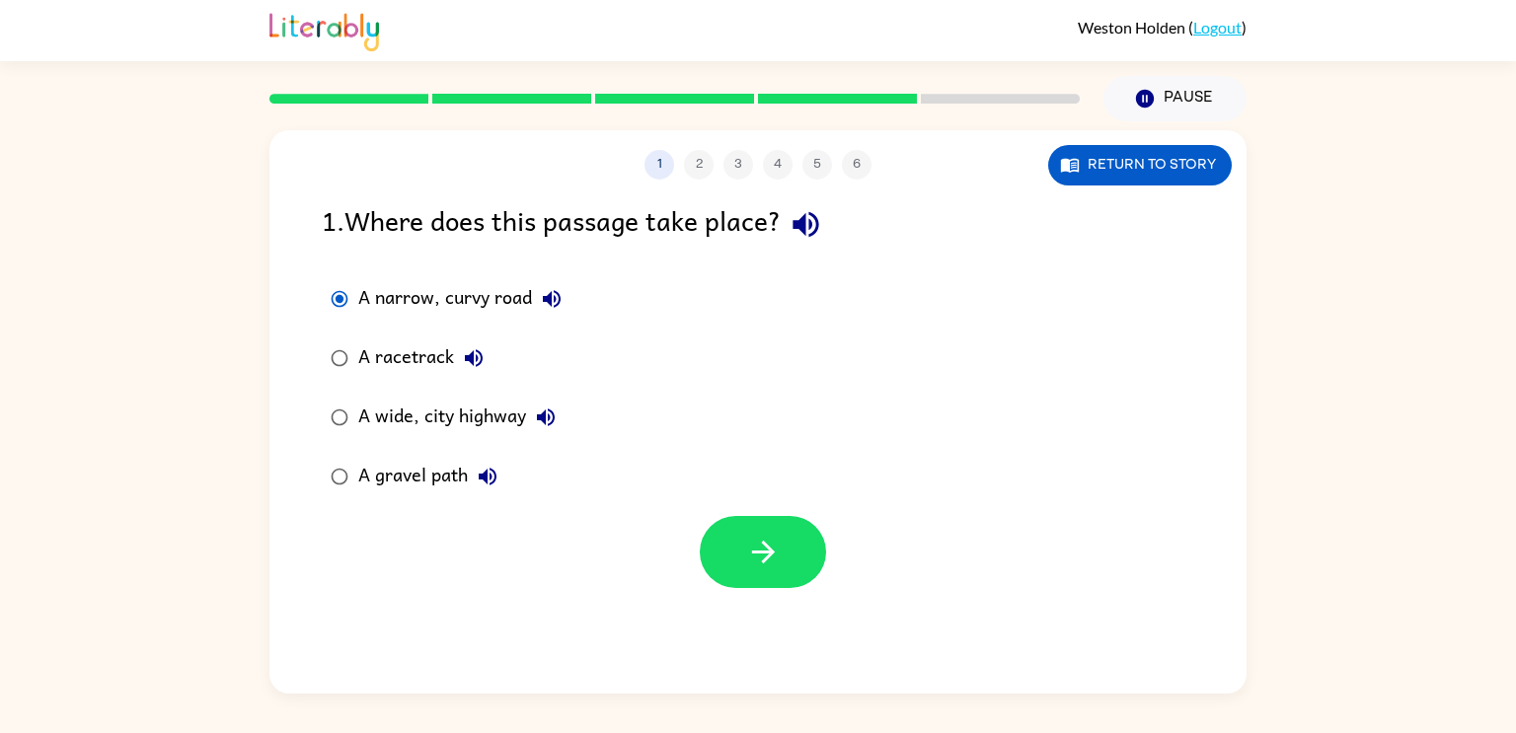
click at [362, 468] on div "A gravel path" at bounding box center [432, 476] width 149 height 39
click at [387, 293] on div "A narrow, curvy road" at bounding box center [464, 298] width 213 height 39
click at [751, 568] on icon "button" at bounding box center [763, 552] width 35 height 35
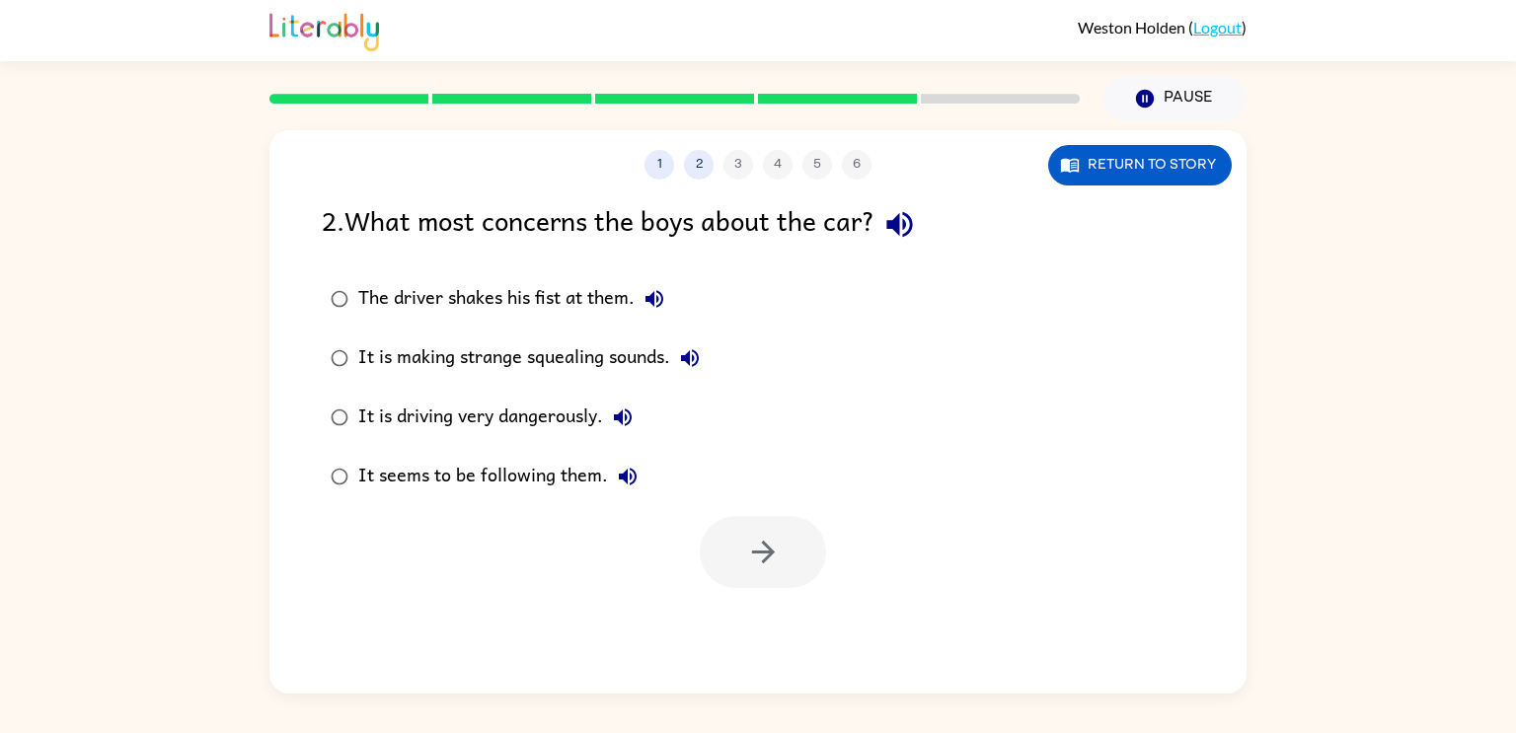
click at [397, 295] on div "The driver shakes his fist at them." at bounding box center [516, 298] width 316 height 39
click at [729, 525] on button "button" at bounding box center [763, 552] width 126 height 72
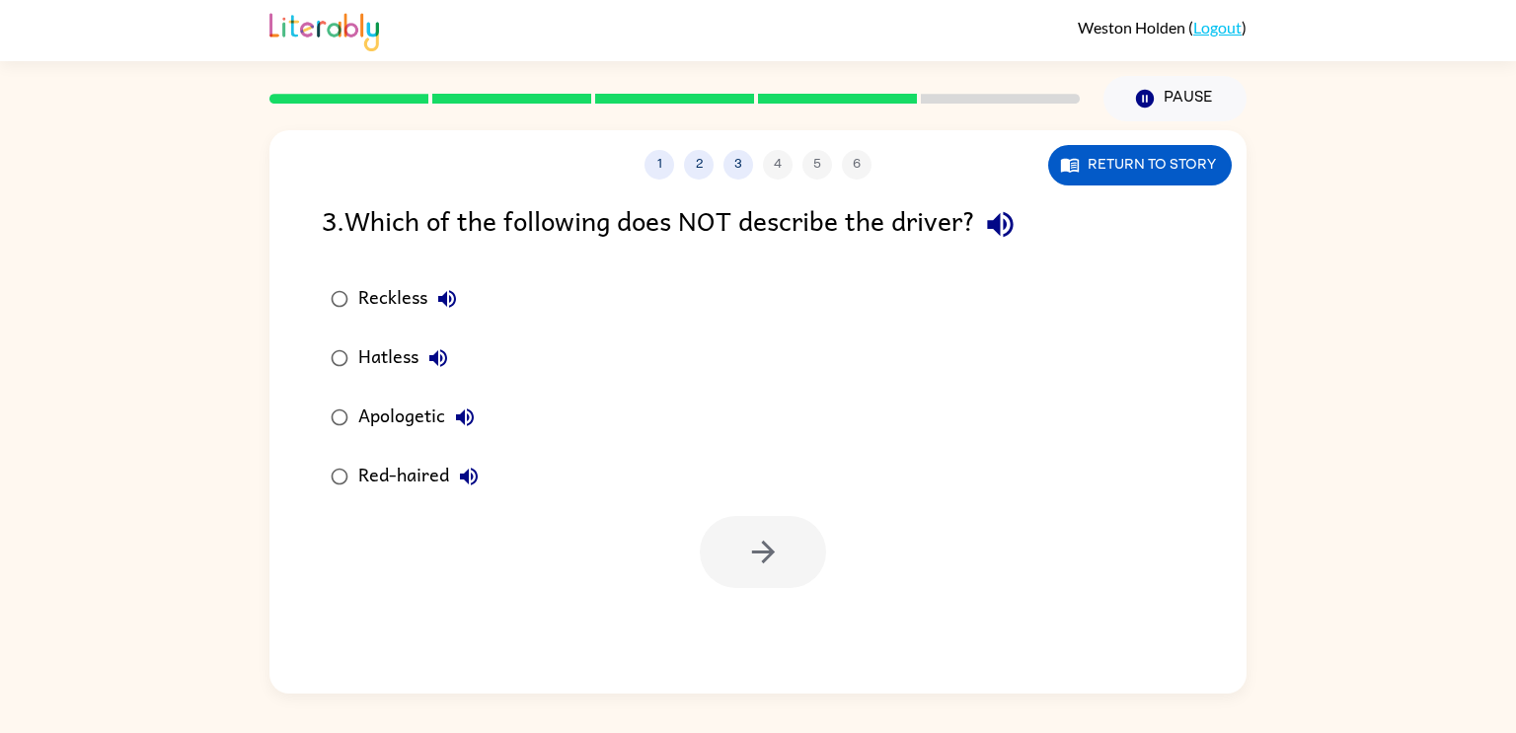
click at [375, 302] on div "Reckless" at bounding box center [412, 298] width 109 height 39
click at [744, 578] on button "button" at bounding box center [763, 552] width 126 height 72
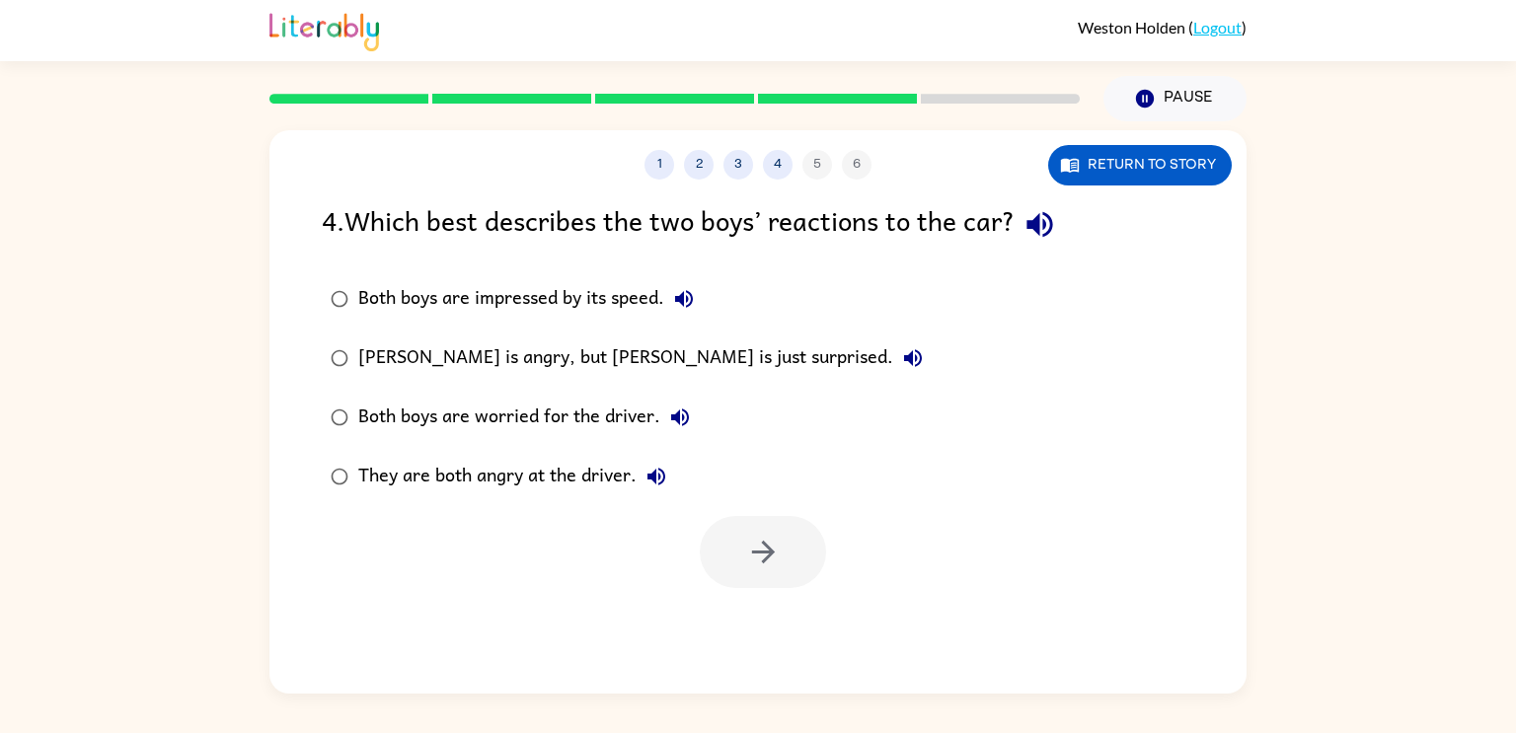
click at [466, 475] on div "They are both angry at the driver." at bounding box center [517, 476] width 318 height 39
click at [771, 547] on icon "button" at bounding box center [763, 552] width 35 height 35
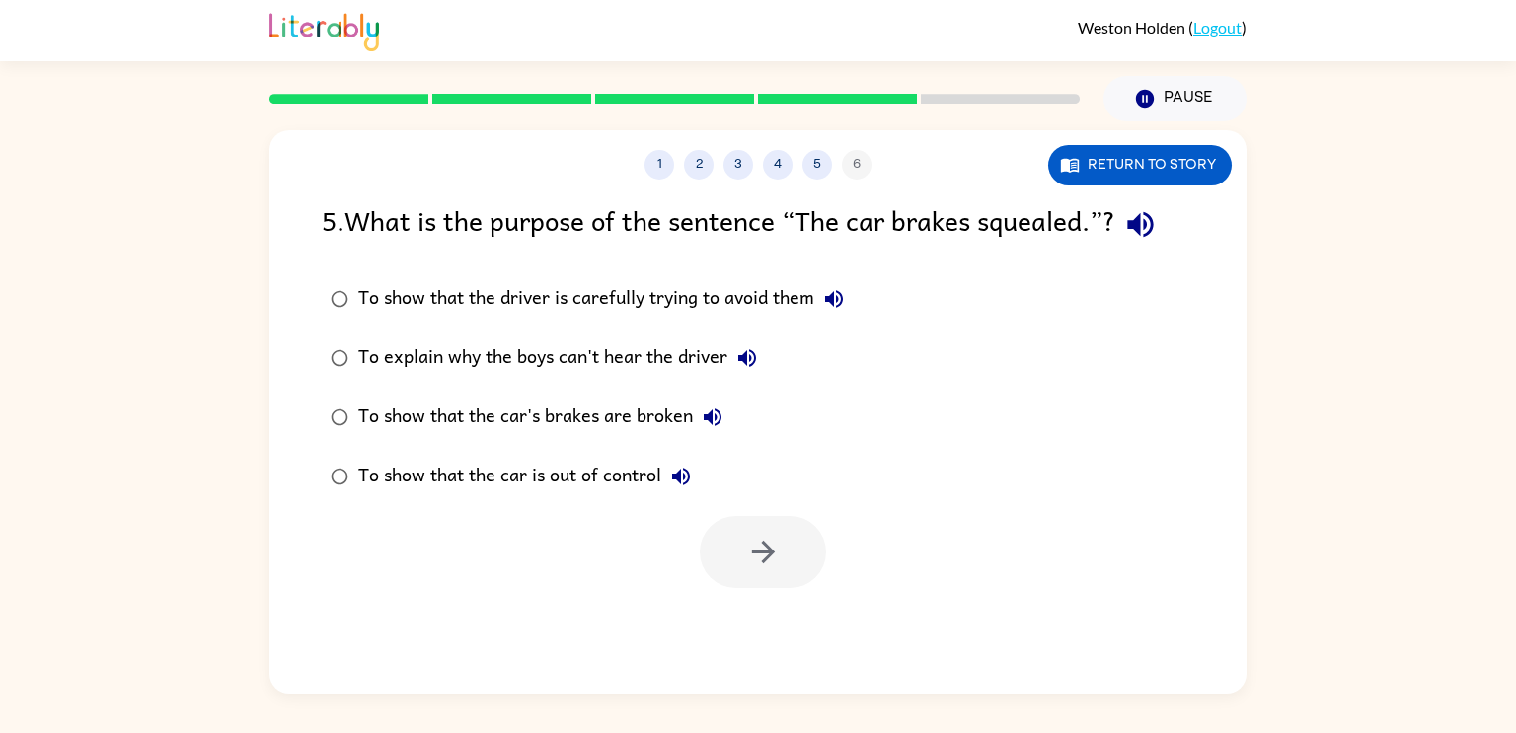
click at [470, 478] on div "To show that the car is out of control" at bounding box center [529, 476] width 342 height 39
click at [761, 527] on button "button" at bounding box center [763, 552] width 126 height 72
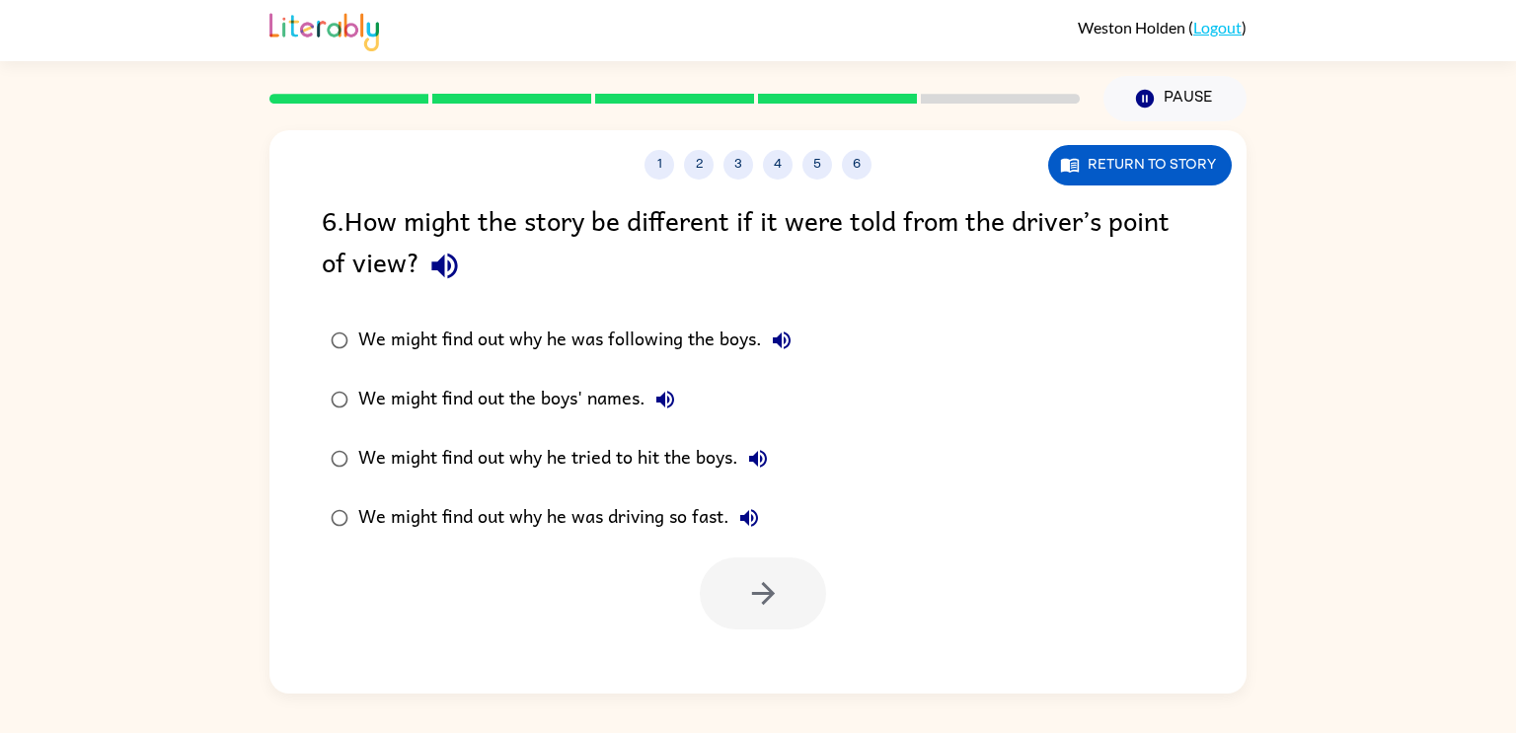
click at [685, 516] on div "We might find out why he was driving so fast." at bounding box center [563, 517] width 411 height 39
click at [755, 596] on icon "button" at bounding box center [763, 593] width 35 height 35
